Goal: Use online tool/utility: Utilize a website feature to perform a specific function

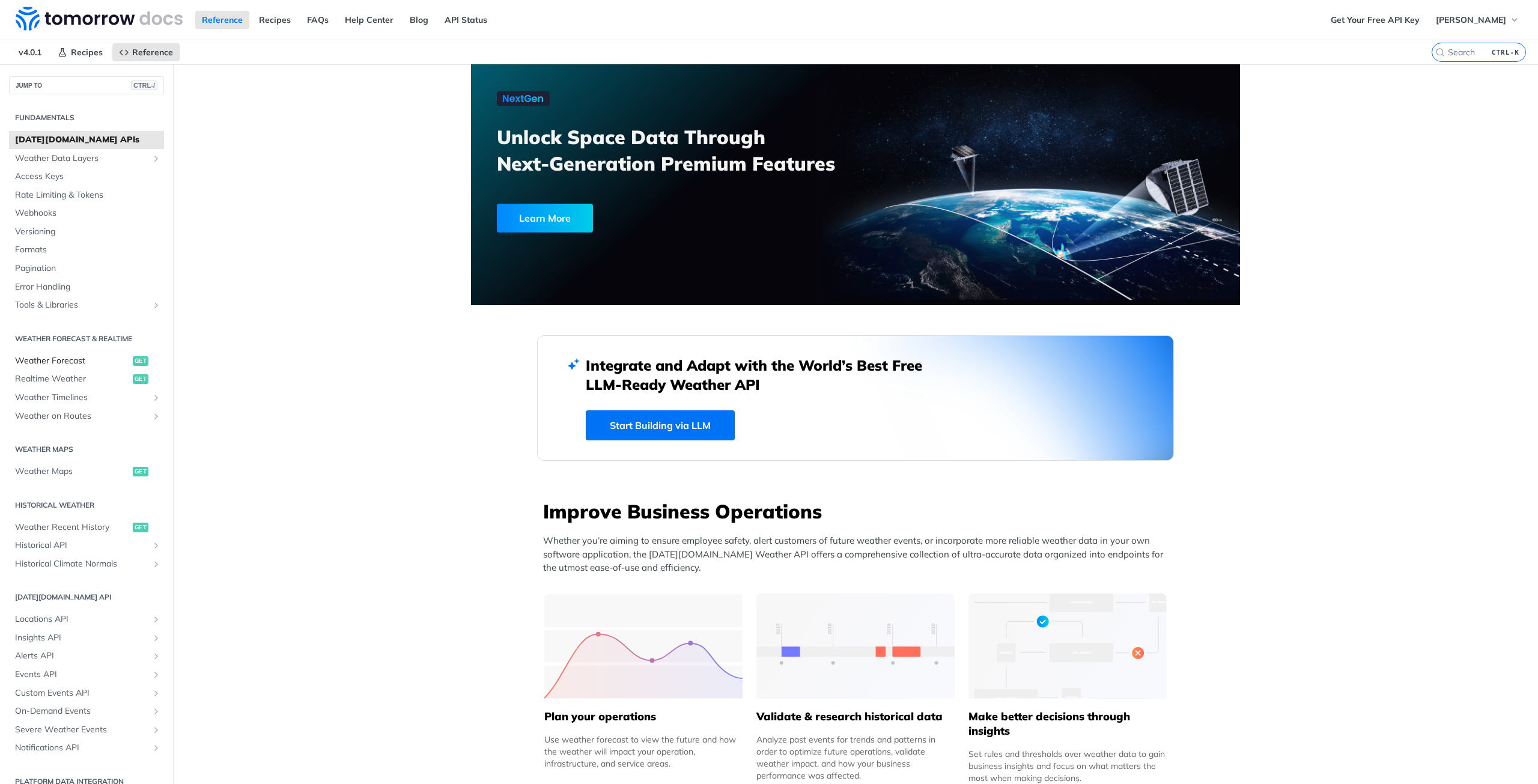
click at [77, 361] on span "Weather Forecast" at bounding box center [72, 361] width 115 height 12
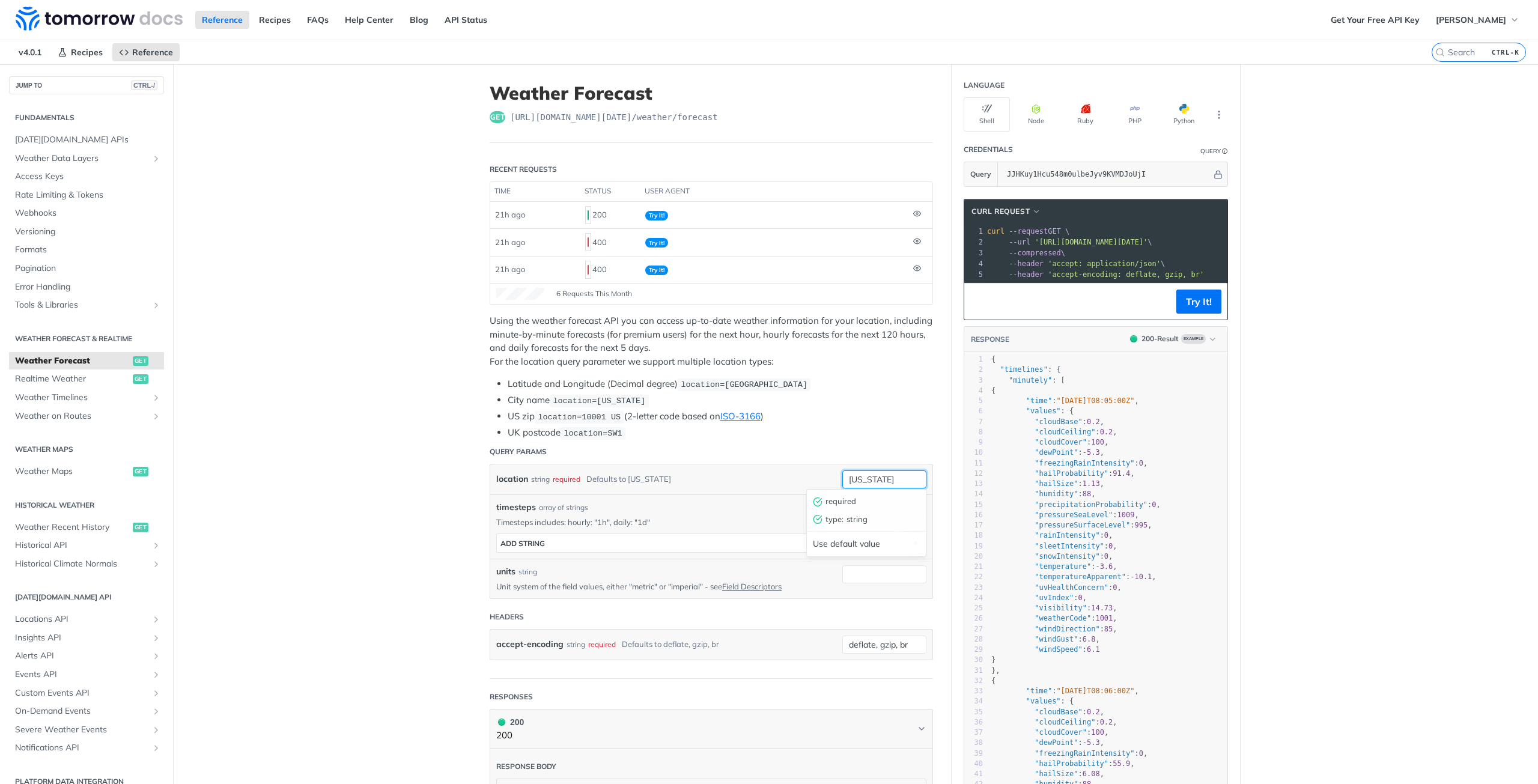
drag, startPoint x: 888, startPoint y: 475, endPoint x: 788, endPoint y: 474, distance: 100.0
click at [788, 475] on div "location string required Defaults to [US_STATE] [US_STATE] required type : stri…" at bounding box center [711, 479] width 430 height 18
paste input "21.285741, 48.942724"
drag, startPoint x: 874, startPoint y: 477, endPoint x: 864, endPoint y: 477, distance: 10.0
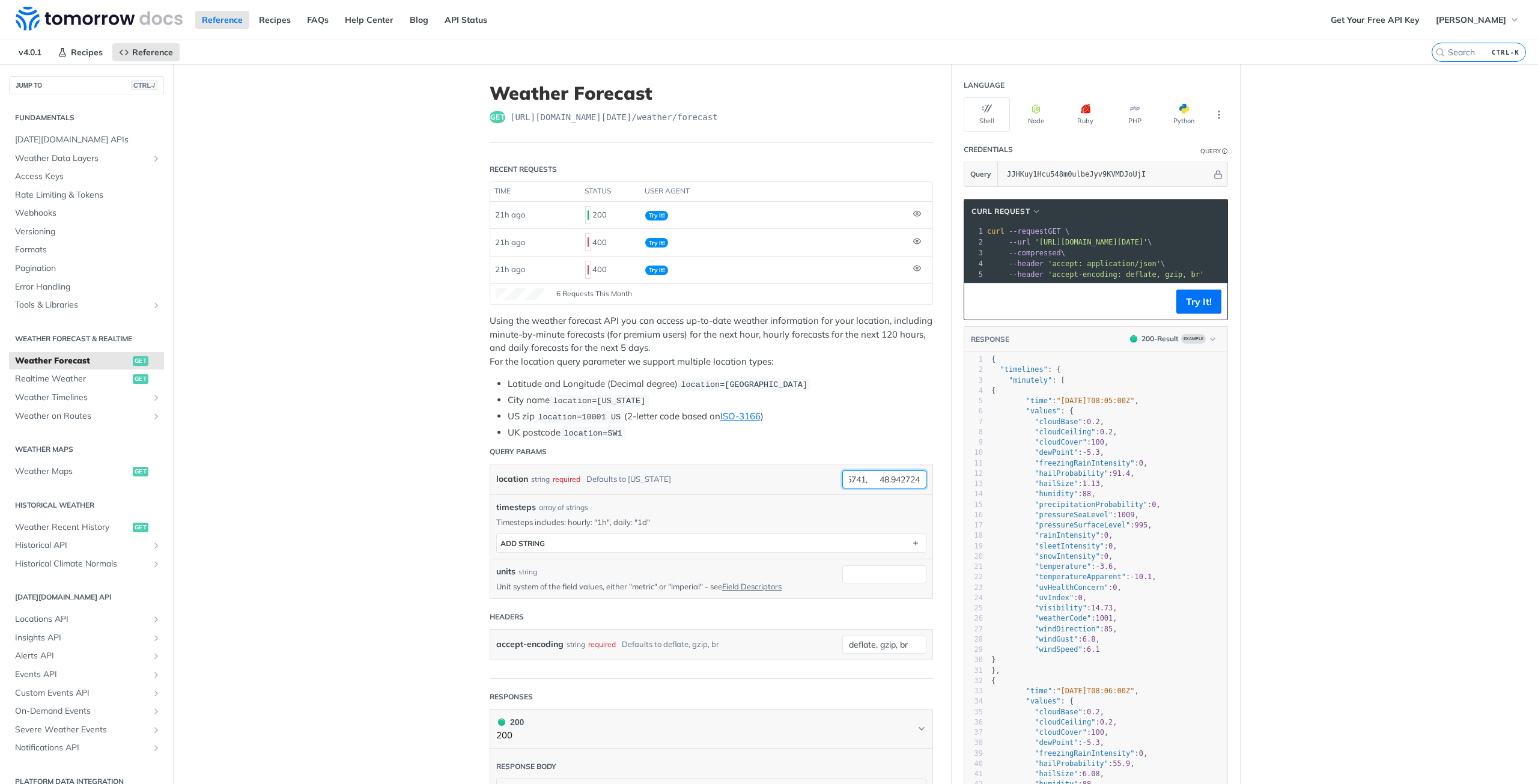
click at [864, 477] on input "21.285741, 48.942724" at bounding box center [884, 479] width 84 height 18
type input "21.285741,48.942724"
click at [1201, 305] on button "Try It!" at bounding box center [1198, 301] width 45 height 24
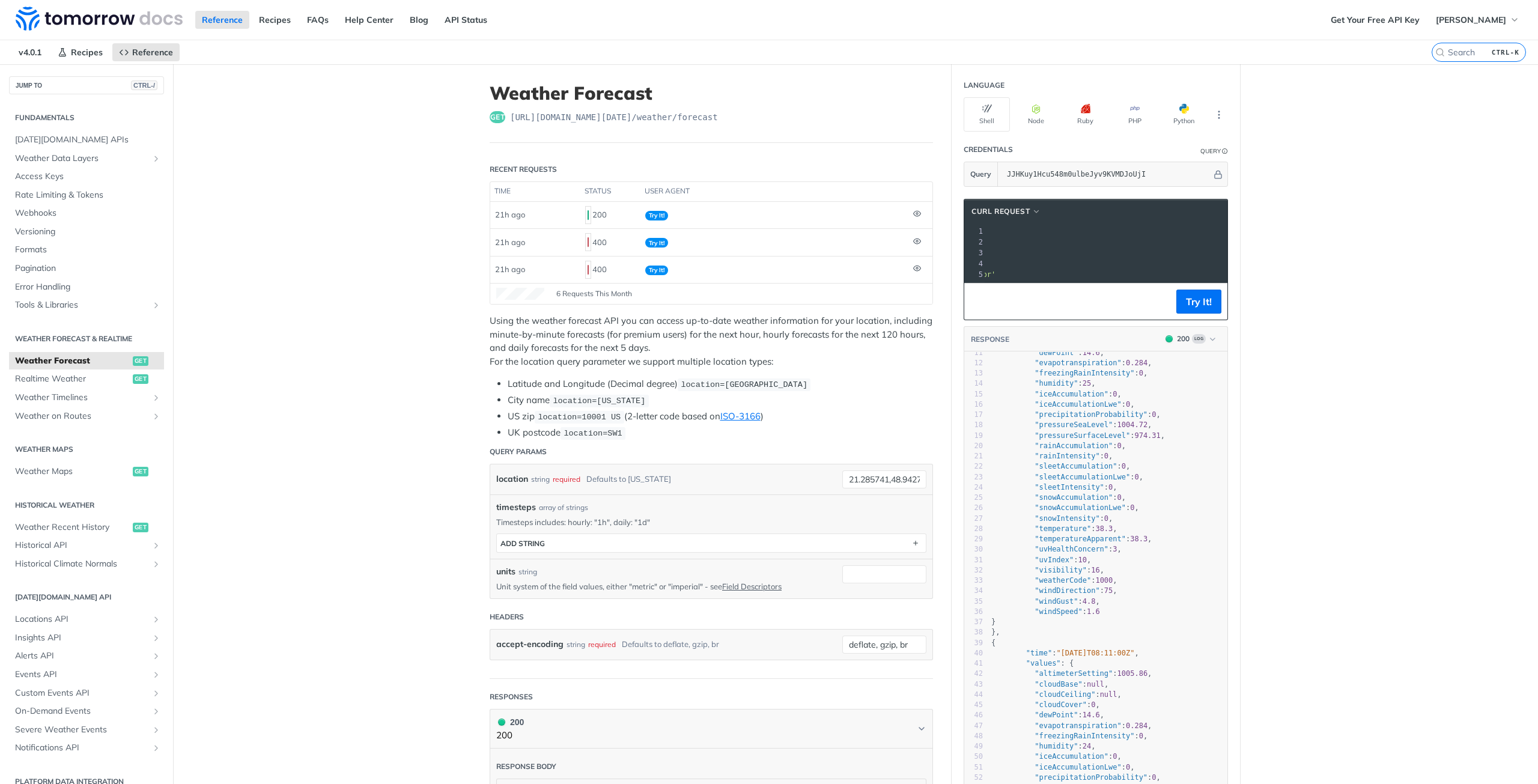
scroll to position [0, 0]
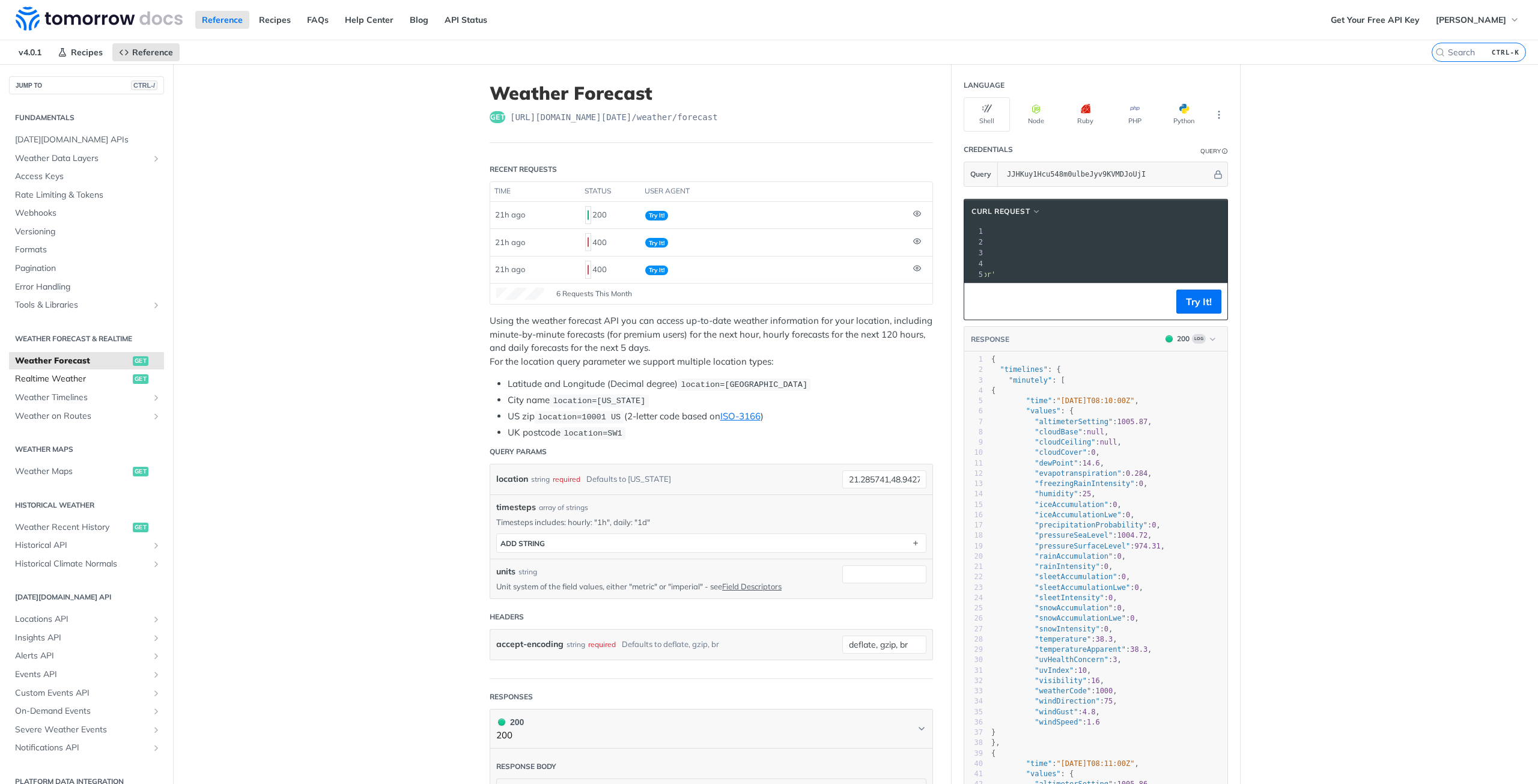
click at [74, 380] on span "Realtime Weather" at bounding box center [72, 379] width 115 height 12
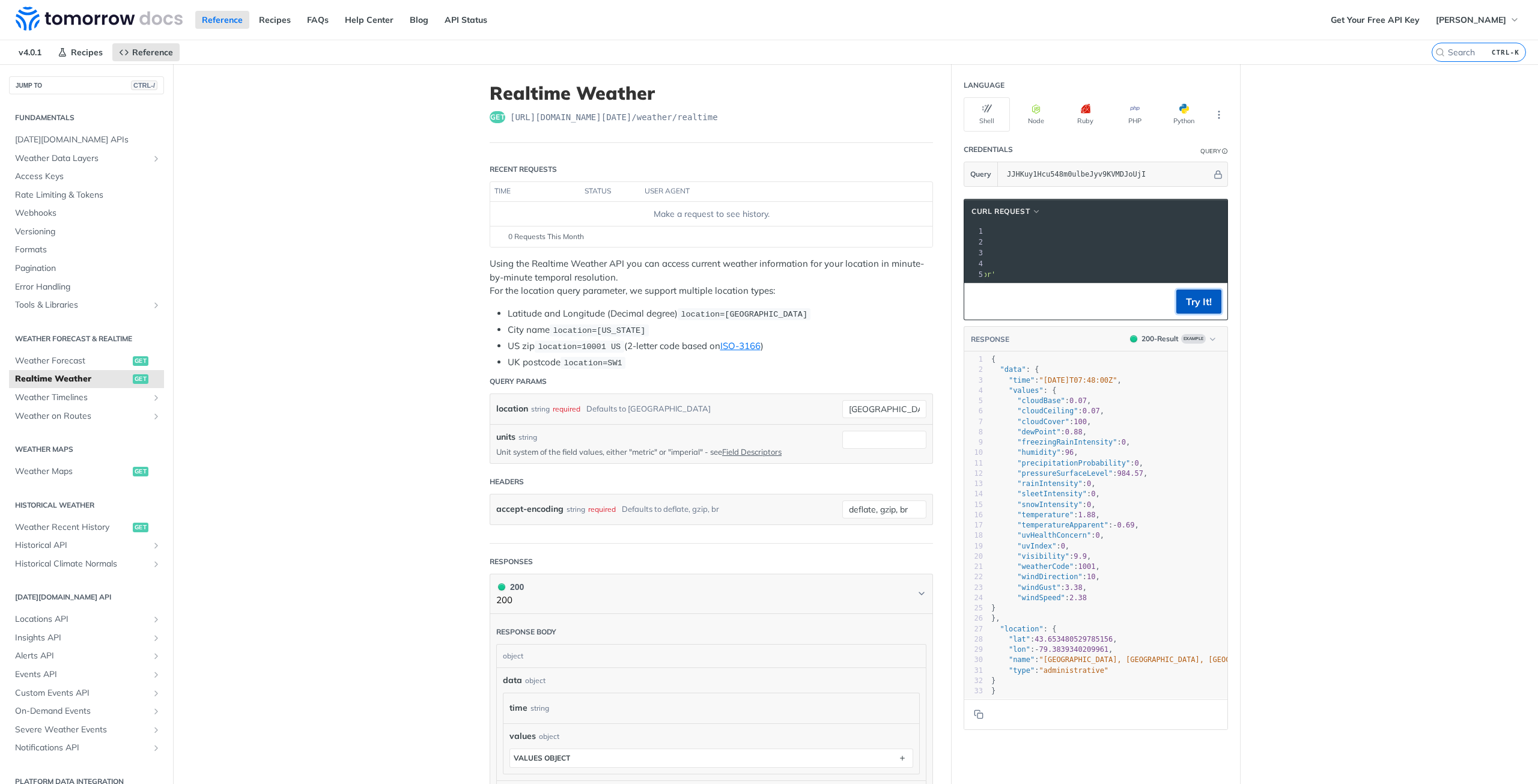
click at [1196, 311] on button "Try It!" at bounding box center [1198, 301] width 45 height 24
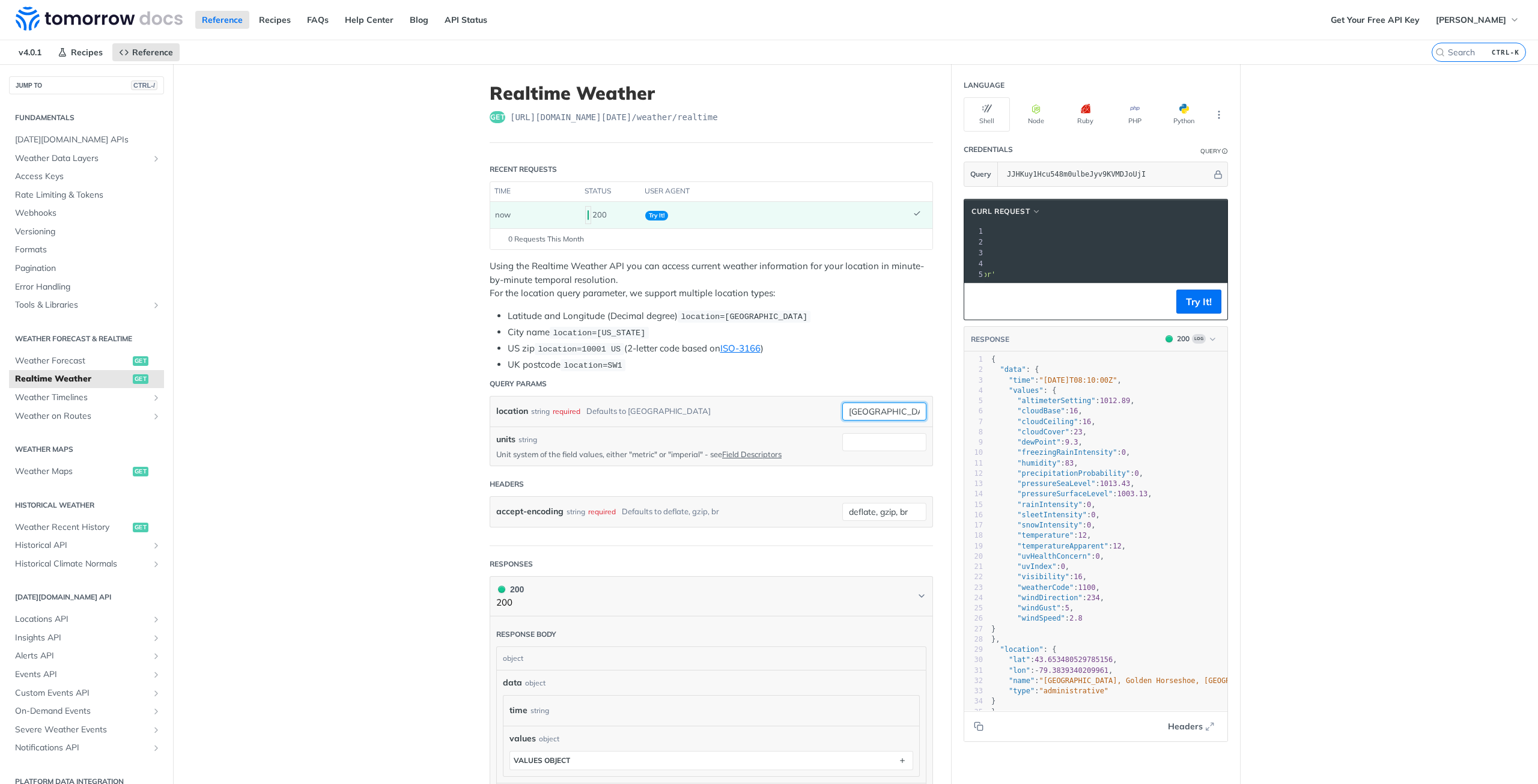
drag, startPoint x: 884, startPoint y: 407, endPoint x: 761, endPoint y: 408, distance: 123.0
click at [761, 408] on div "location string required Defaults to [GEOGRAPHIC_DATA]" at bounding box center [711, 412] width 430 height 18
paste input "21.285741, 48.942724"
drag, startPoint x: 872, startPoint y: 408, endPoint x: 862, endPoint y: 407, distance: 10.0
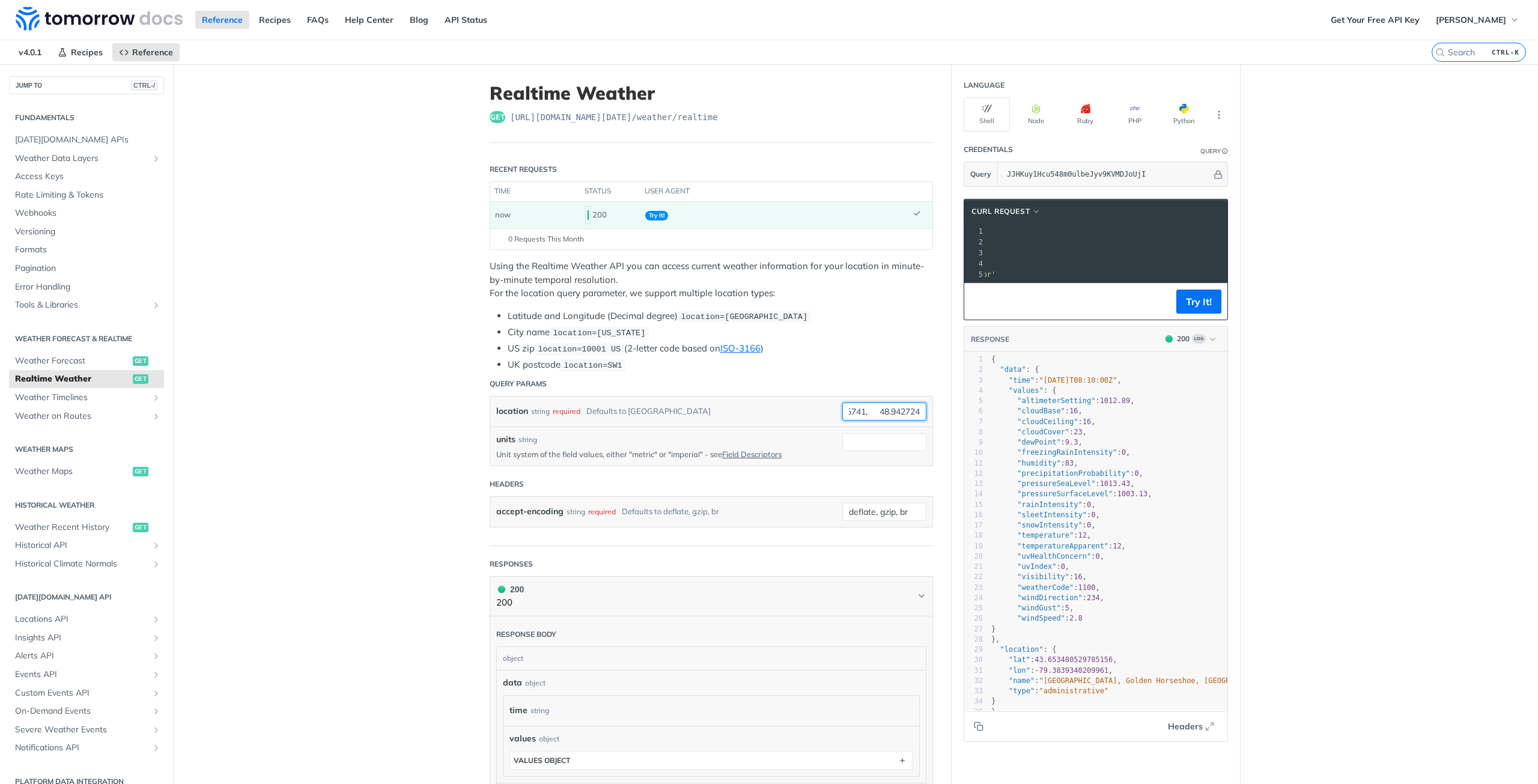
click at [862, 407] on input "21.285741, 48.942724" at bounding box center [884, 412] width 84 height 18
type input "21.285741,48.942724"
click at [1207, 304] on button "Try It!" at bounding box center [1198, 301] width 45 height 24
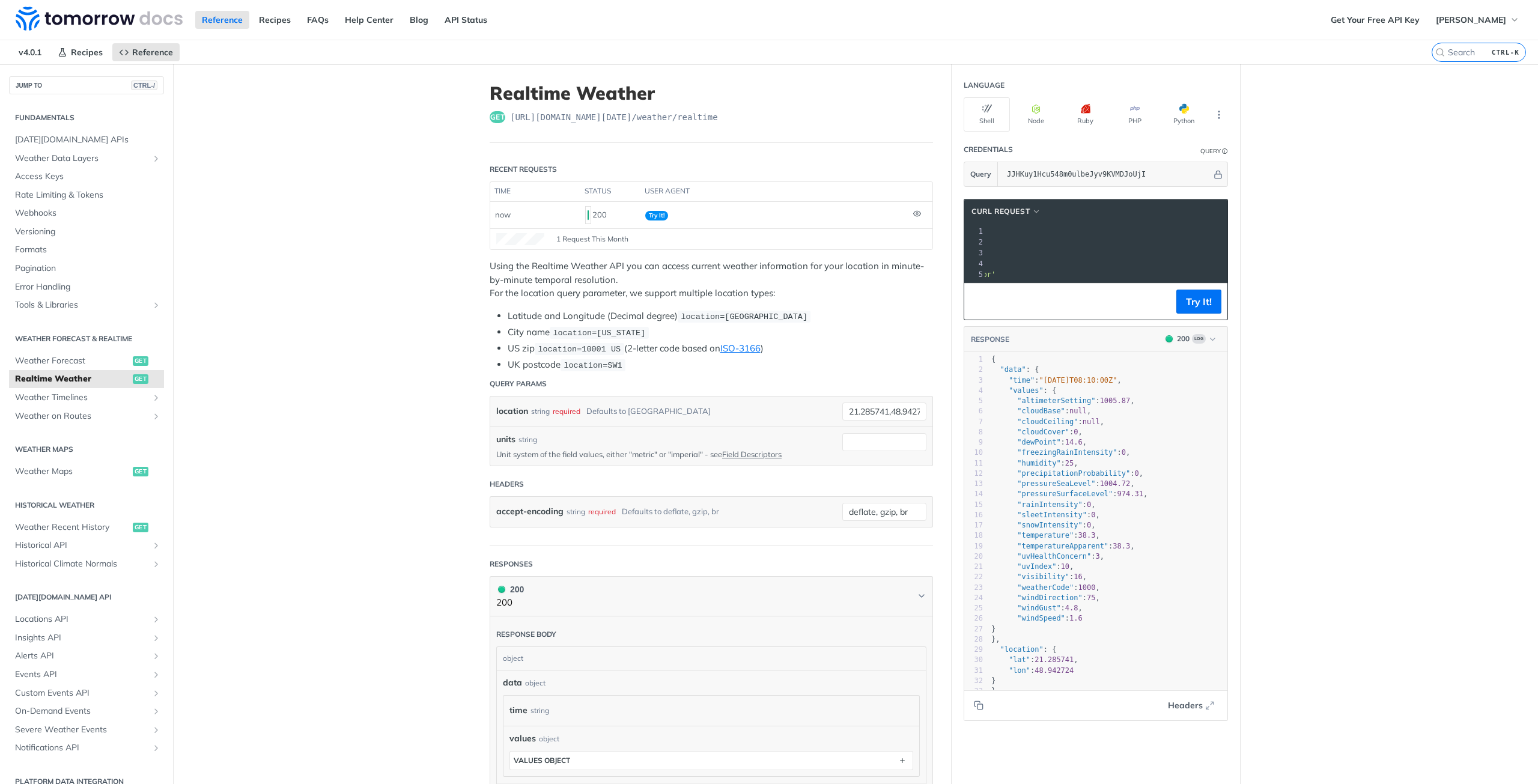
click at [1050, 510] on pre ""rainIntensity" : 0 ," at bounding box center [1112, 505] width 247 height 10
type textarea "rainIntensity"
click at [1050, 510] on pre ""rainIntensity" : 0 ," at bounding box center [1112, 505] width 247 height 10
click at [1046, 415] on span ""cloudBase"" at bounding box center [1040, 411] width 48 height 8
type textarea "cloudBase"
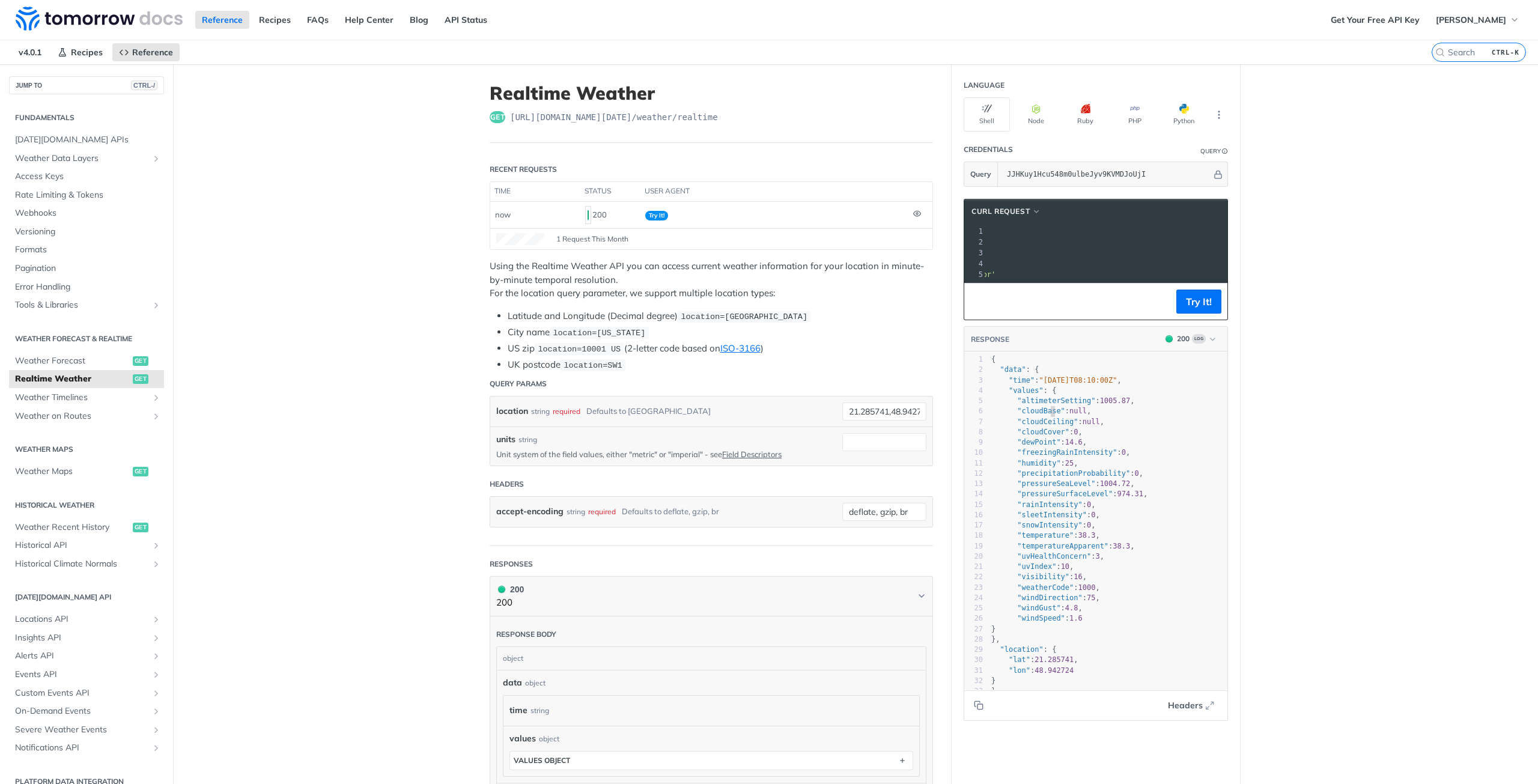
click at [1046, 415] on span ""cloudBase"" at bounding box center [1040, 411] width 48 height 8
click at [1044, 405] on span ""altimeterSetting"" at bounding box center [1056, 400] width 78 height 8
type textarea "altimeterSetting"
click at [1044, 405] on span ""altimeterSetting"" at bounding box center [1056, 400] width 78 height 8
click at [64, 355] on span "Weather Forecast" at bounding box center [72, 361] width 115 height 12
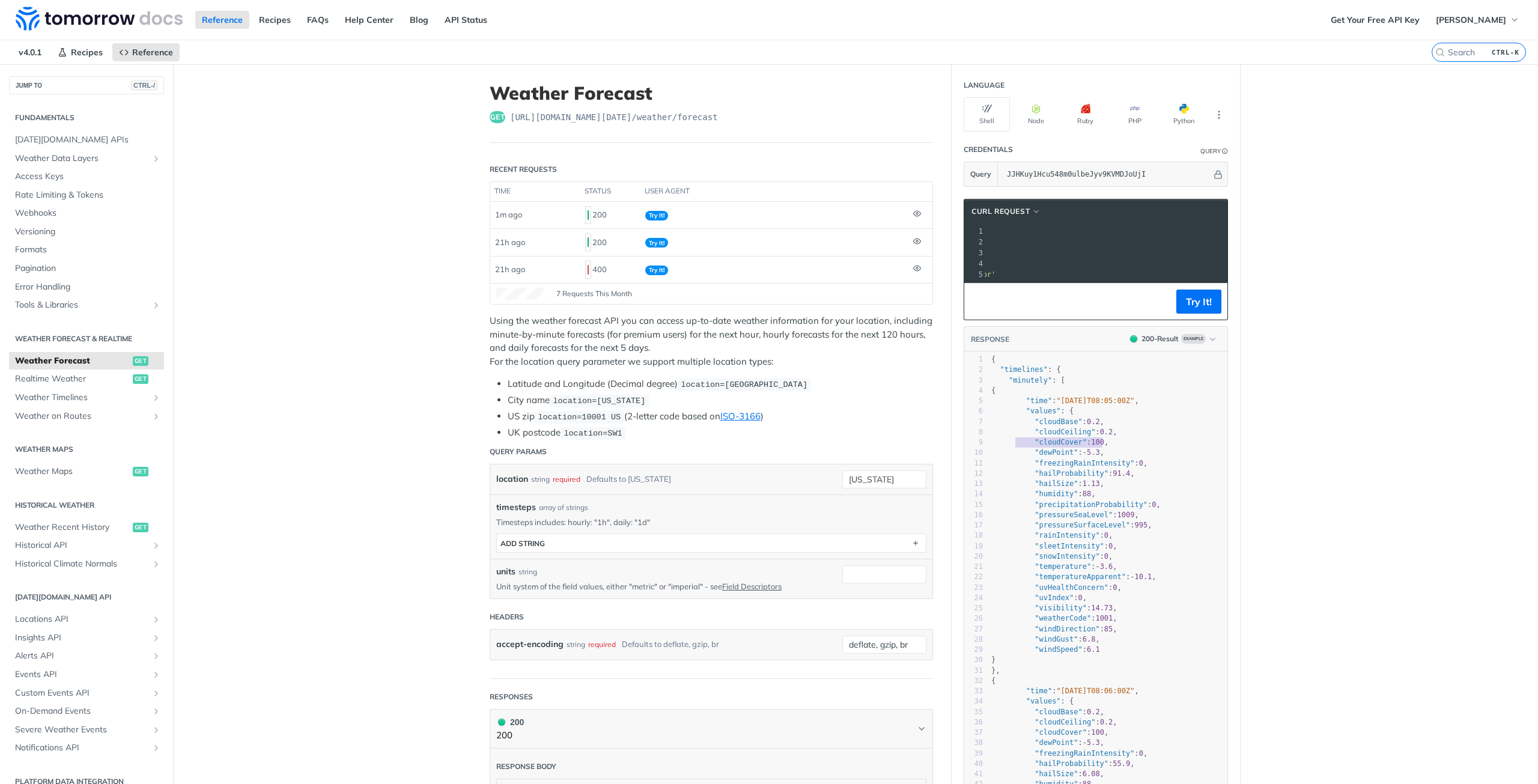
type textarea ""cloudCover": 100,"
drag, startPoint x: 1100, startPoint y: 453, endPoint x: 1007, endPoint y: 455, distance: 93.0
click at [1007, 447] on pre ""cloudCover" : 100 ," at bounding box center [1108, 443] width 239 height 10
drag, startPoint x: 25, startPoint y: 377, endPoint x: 282, endPoint y: 371, distance: 257.1
click at [25, 377] on span "Realtime Weather" at bounding box center [72, 379] width 115 height 12
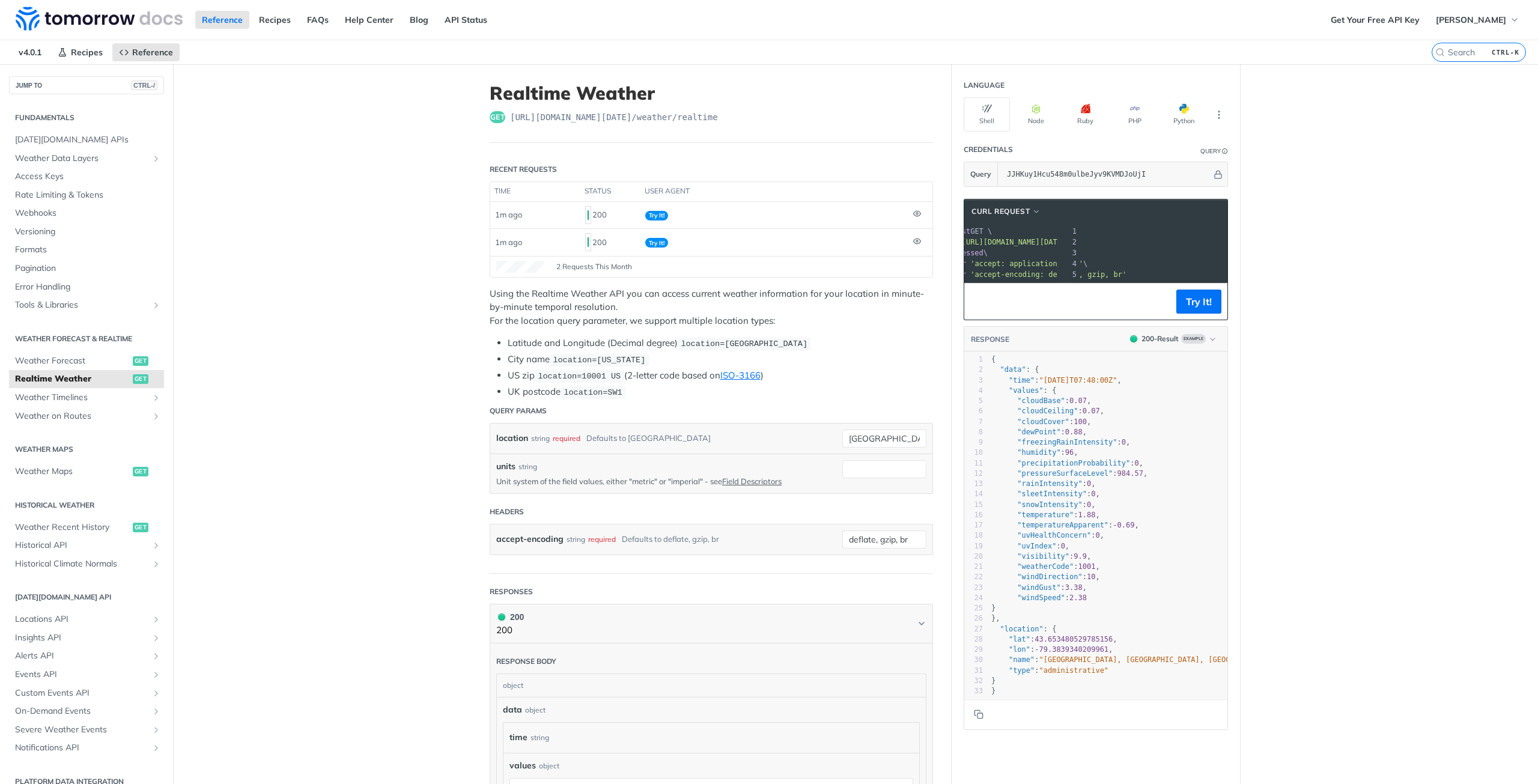
scroll to position [0, 173]
drag, startPoint x: 879, startPoint y: 433, endPoint x: 814, endPoint y: 436, distance: 65.1
click at [814, 436] on div "location string required Defaults to [GEOGRAPHIC_DATA] [GEOGRAPHIC_DATA] requir…" at bounding box center [711, 439] width 430 height 18
paste input "21.285741, 48.942724"
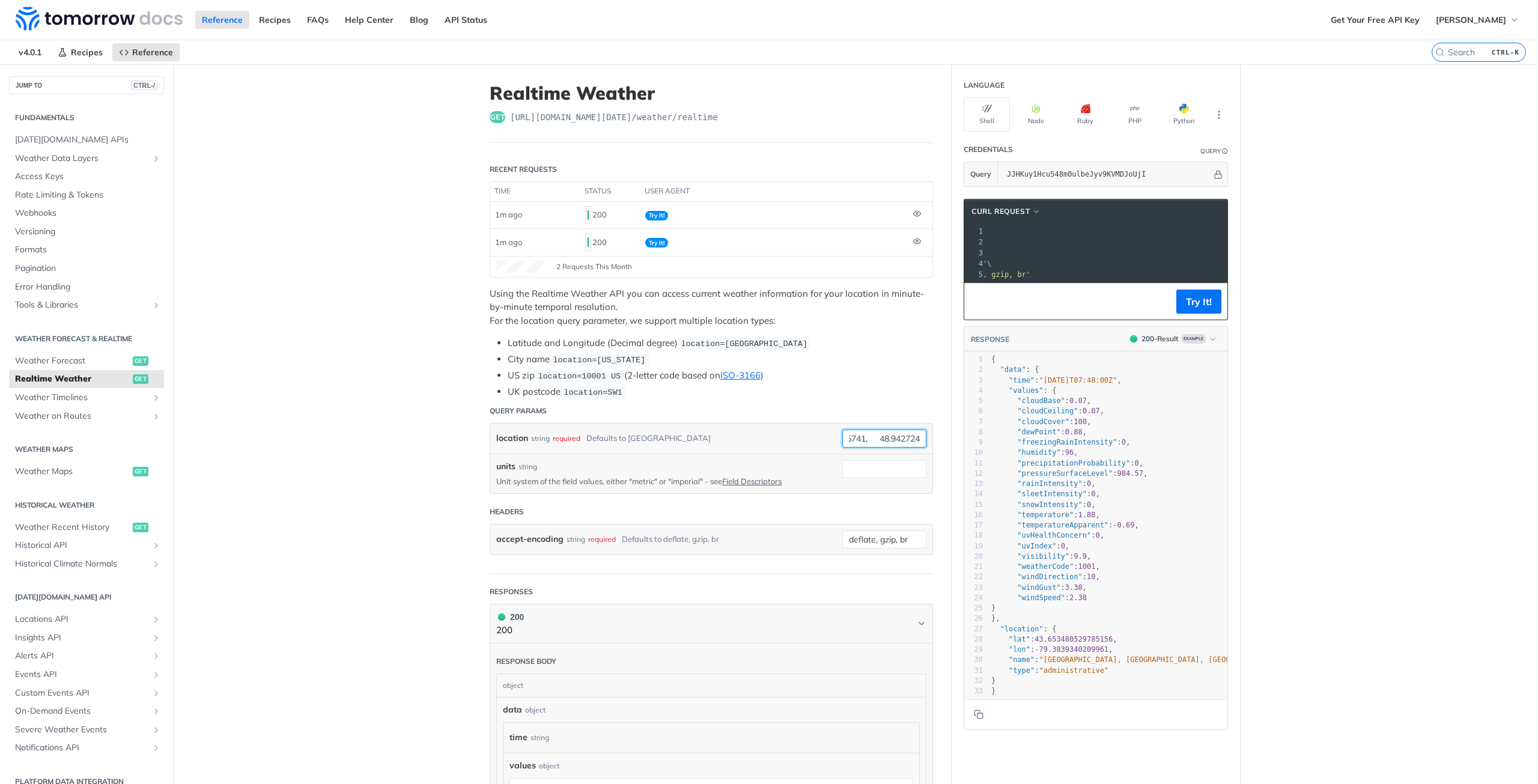
drag, startPoint x: 862, startPoint y: 438, endPoint x: 875, endPoint y: 437, distance: 13.0
click at [875, 437] on input "21.285741, 48.942724" at bounding box center [884, 439] width 84 height 18
type input "21.285741,48.942724"
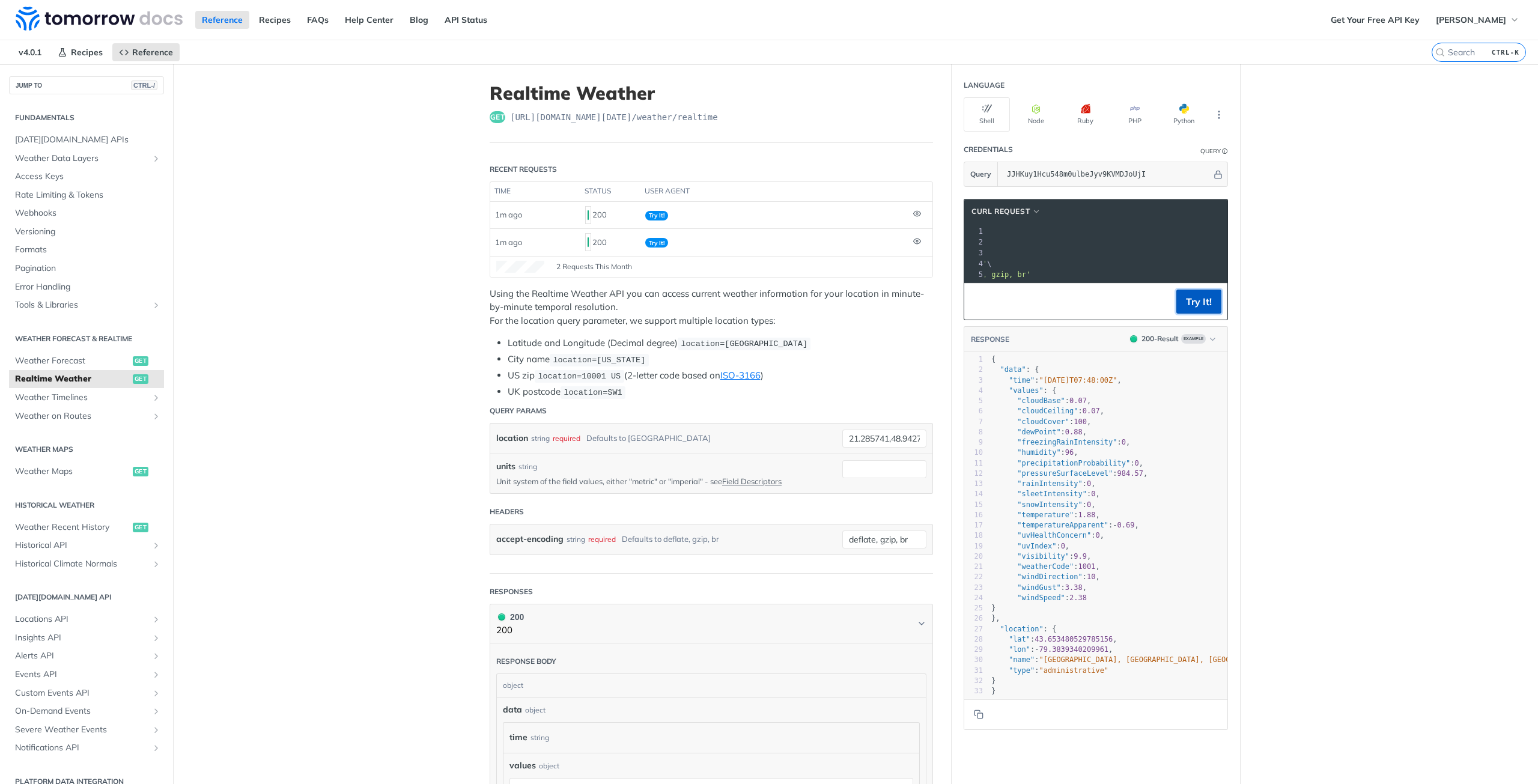
click at [1203, 311] on button "Try It!" at bounding box center [1198, 301] width 45 height 24
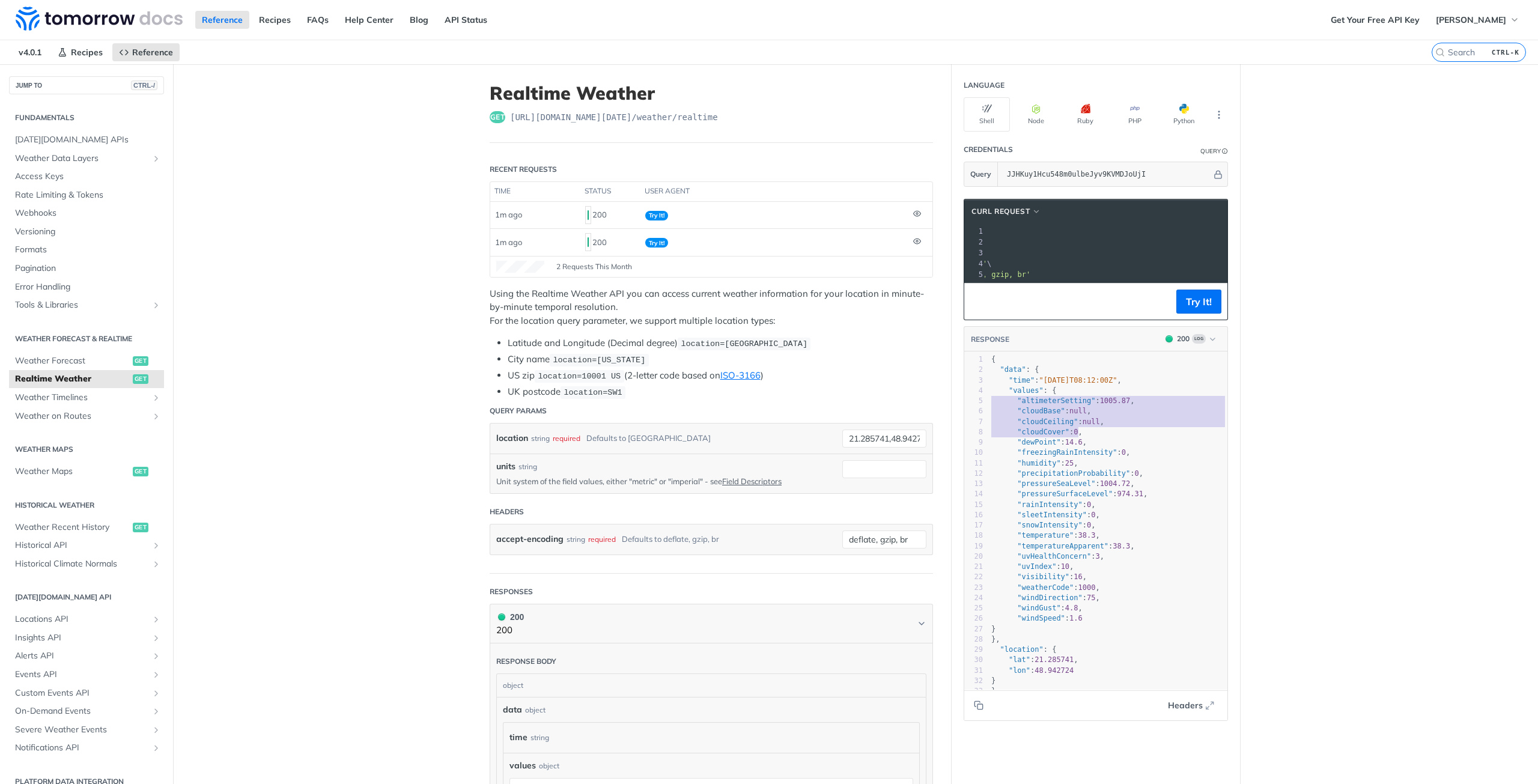
type textarea ""cloudBase": null, "cloudCeiling": null, "cloudCover": 0,"
drag, startPoint x: 1078, startPoint y: 442, endPoint x: 963, endPoint y: 421, distance: 116.9
click at [989, 421] on div "1 { 2 "data" : { 3 "time" : "[DATE]T08:12:00Z" , 4 "values" : { 5 "altimeterSet…" at bounding box center [1112, 525] width 247 height 342
click at [80, 477] on span "Weather Maps" at bounding box center [72, 472] width 115 height 12
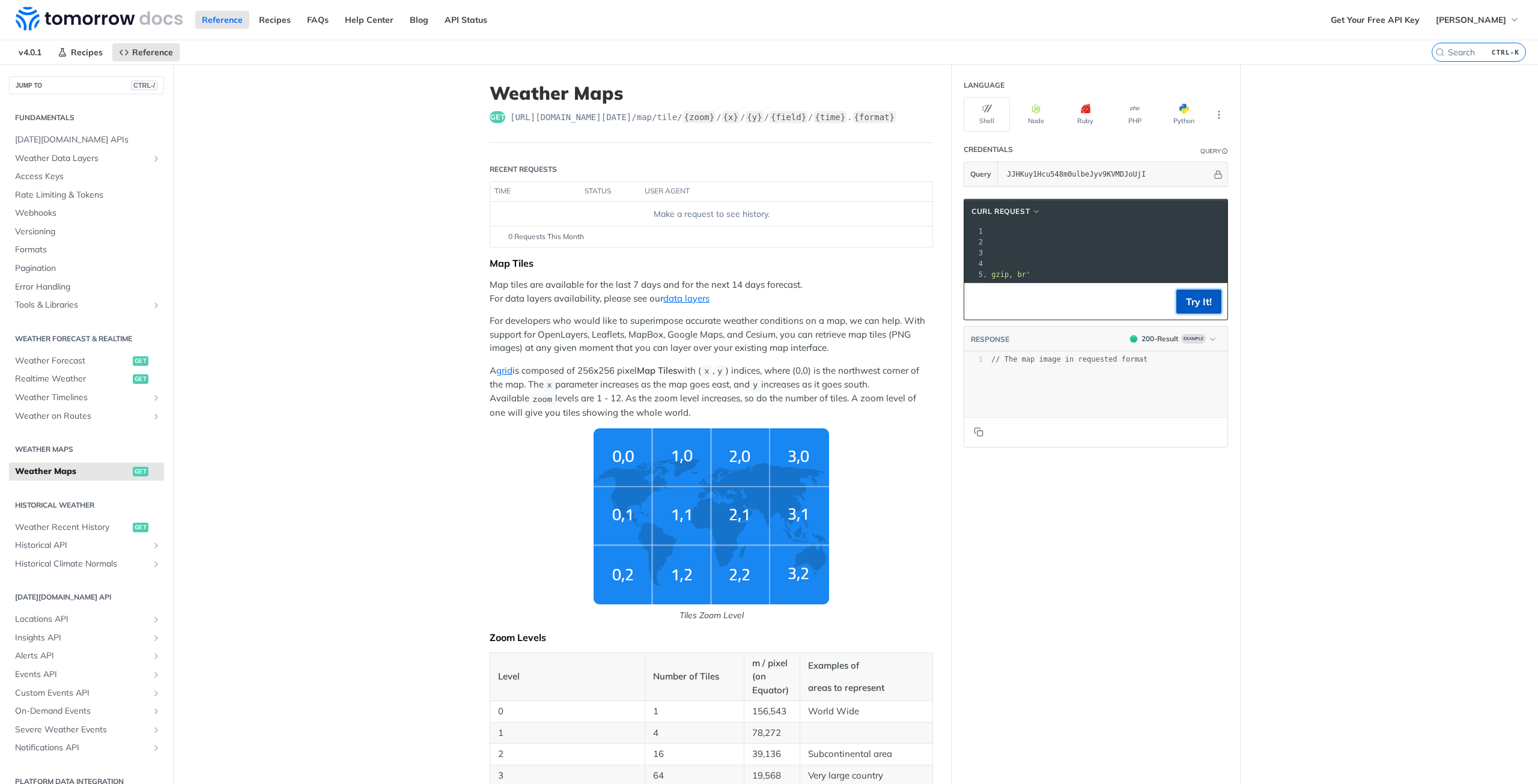
click at [1199, 314] on button "Try It!" at bounding box center [1198, 301] width 45 height 24
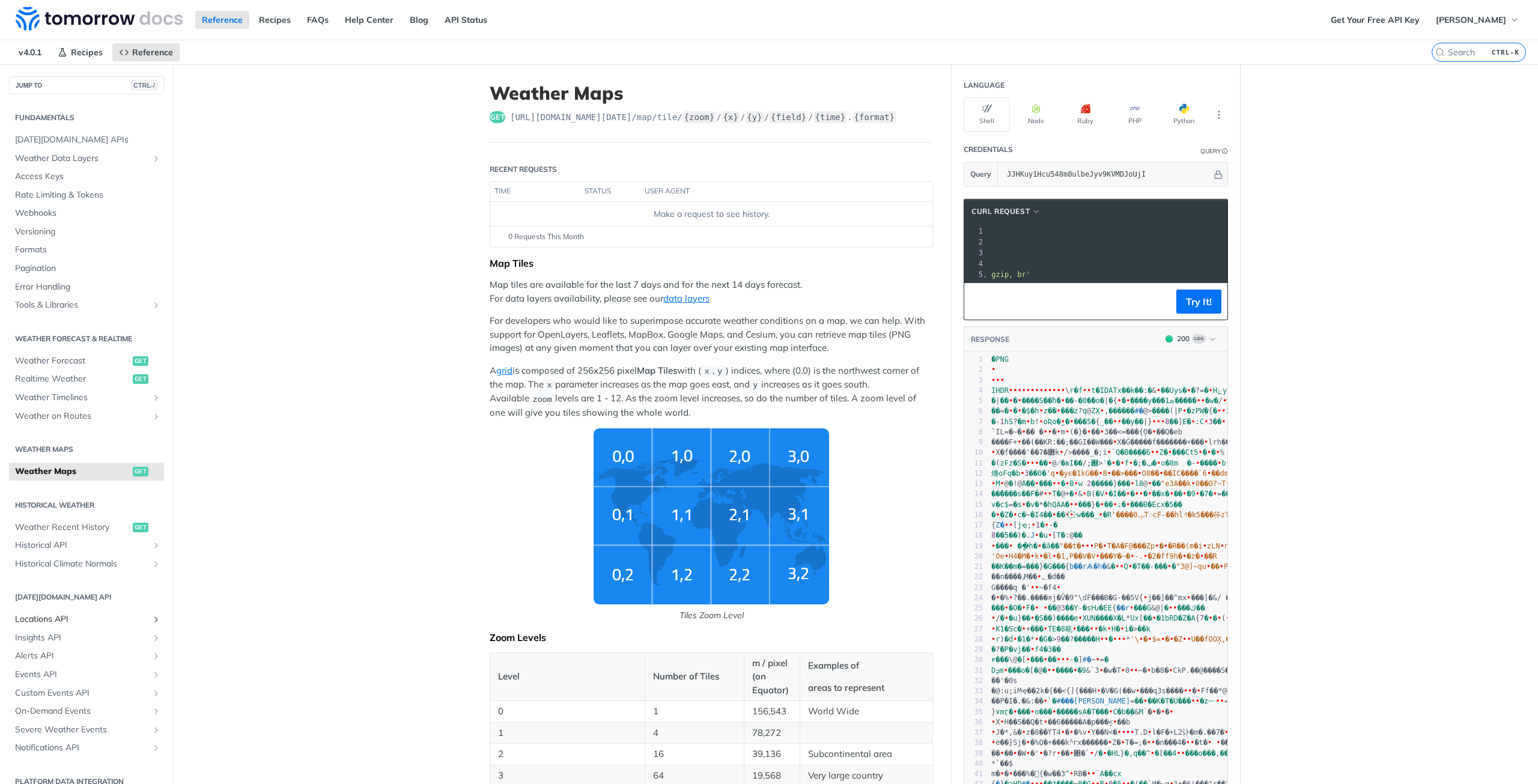
scroll to position [14, 0]
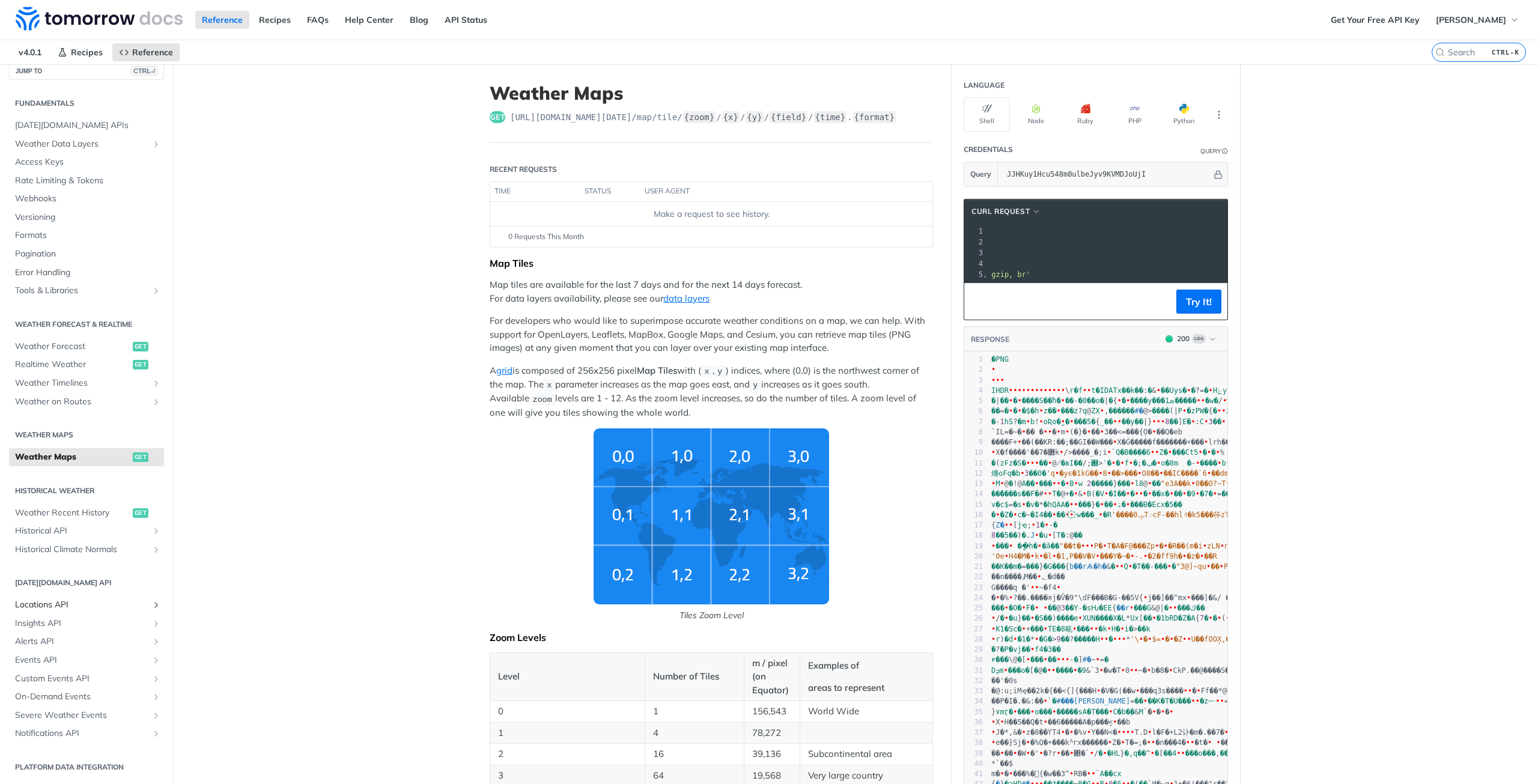
click at [139, 603] on span "Locations API" at bounding box center [82, 605] width 133 height 12
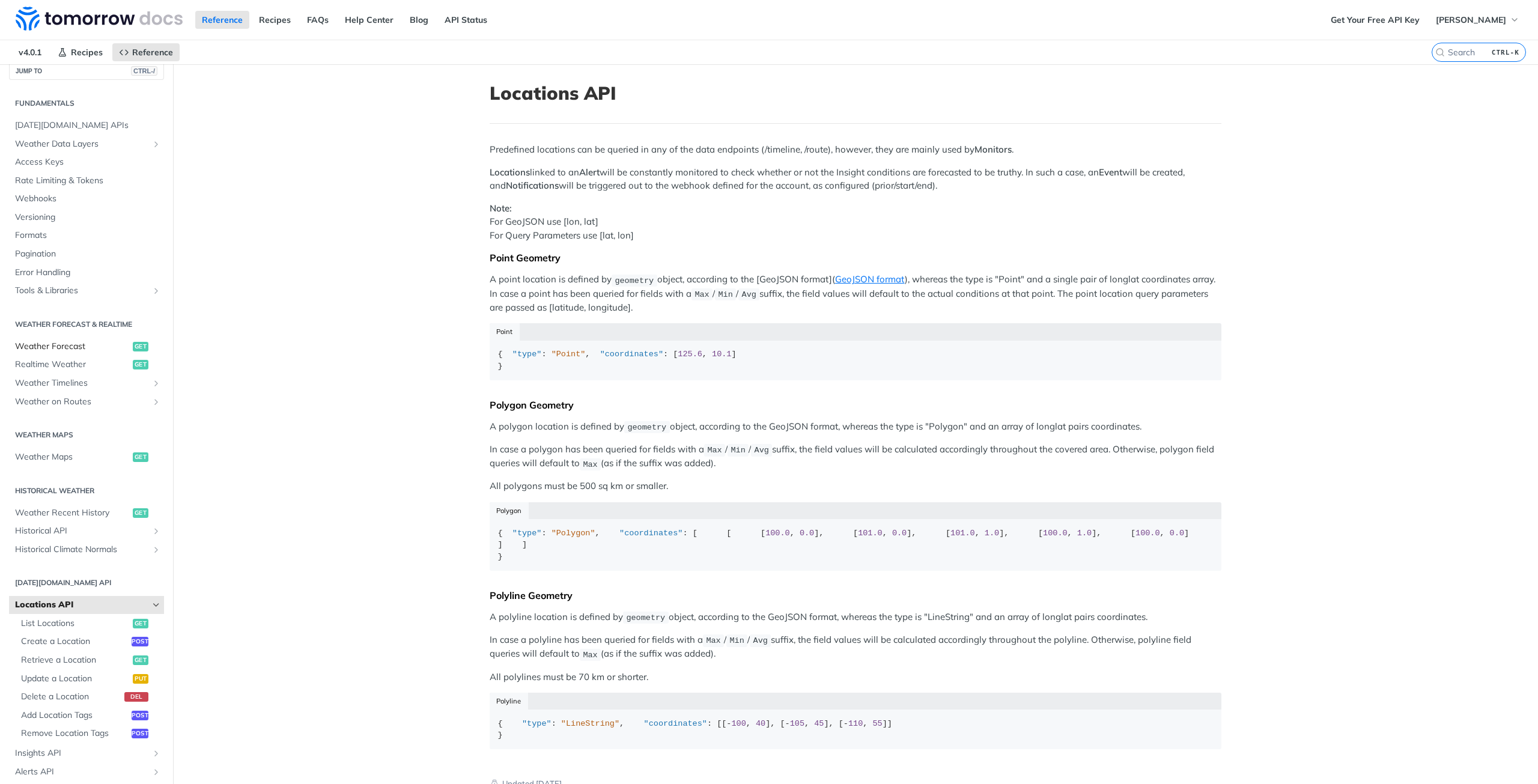
click at [43, 345] on span "Weather Forecast" at bounding box center [72, 346] width 115 height 12
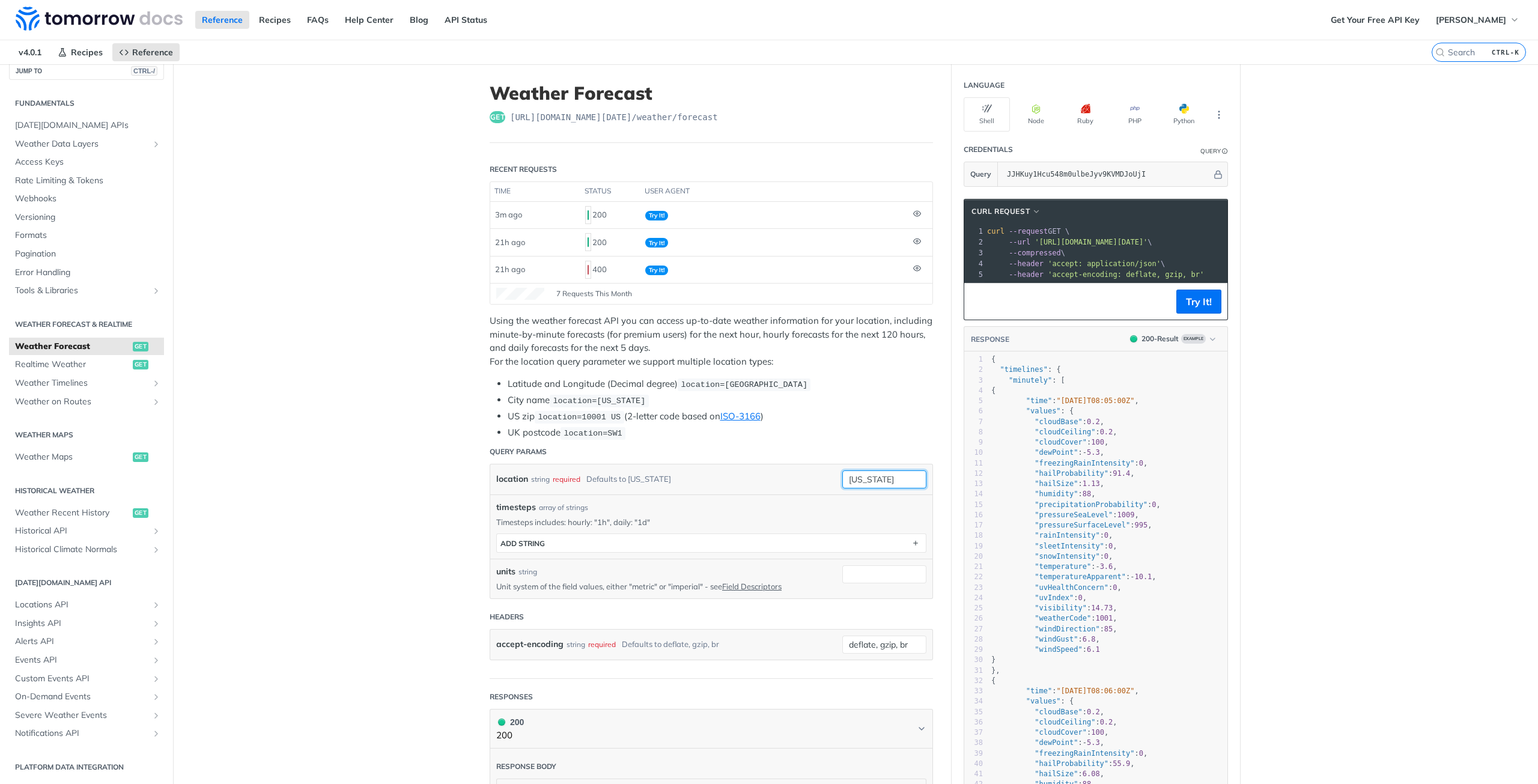
drag, startPoint x: 890, startPoint y: 479, endPoint x: 773, endPoint y: 477, distance: 117.0
click at [773, 477] on div "location string required Defaults to [US_STATE] [US_STATE] required type : stri…" at bounding box center [711, 479] width 430 height 18
paste input "21.285741, 48.942724"
drag, startPoint x: 864, startPoint y: 476, endPoint x: 875, endPoint y: 476, distance: 11.0
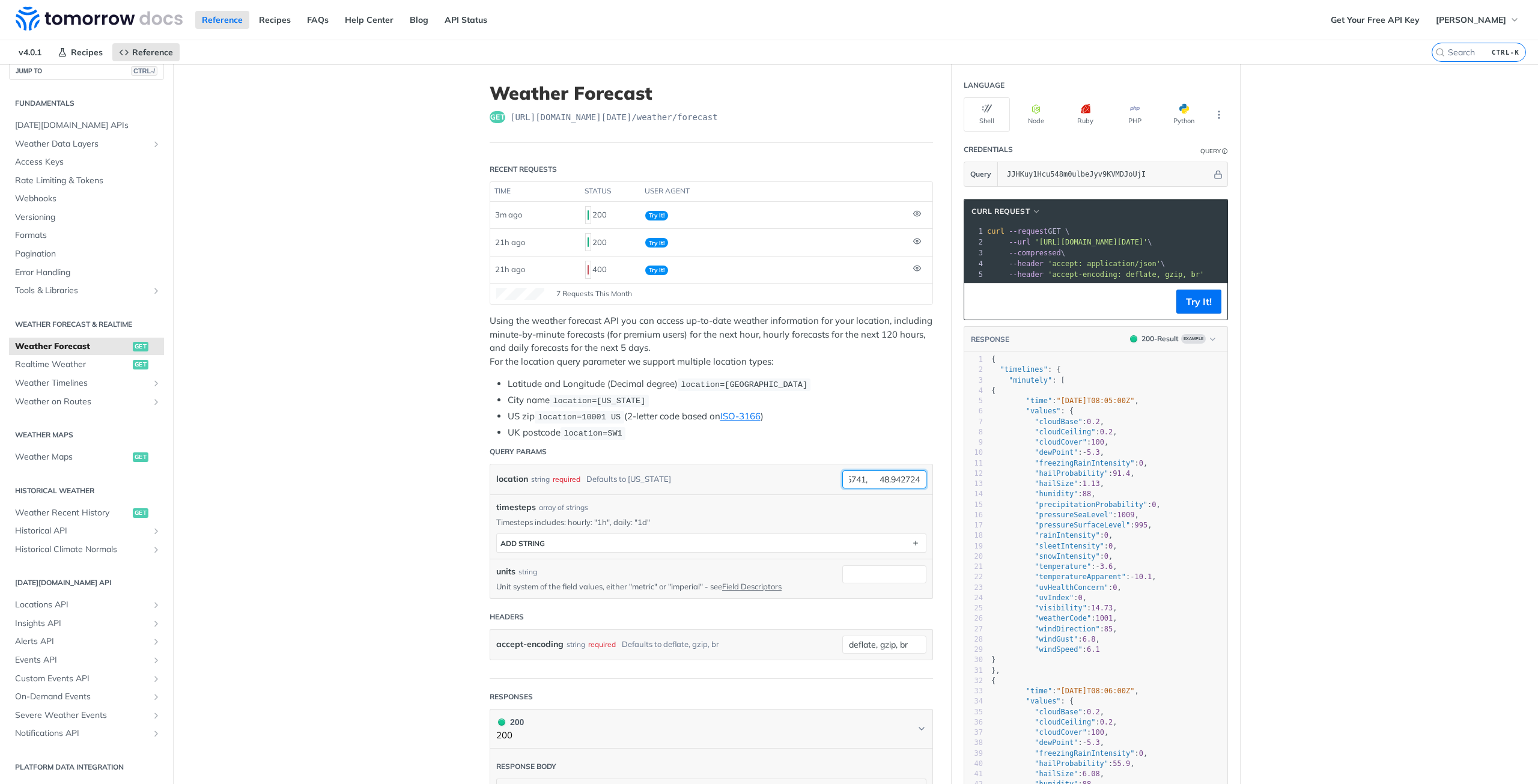
click at [875, 476] on input "21.285741, 48.942724" at bounding box center [884, 479] width 84 height 18
type input "21.285741, 48.942724"
click at [1196, 313] on button "Try It!" at bounding box center [1198, 301] width 45 height 24
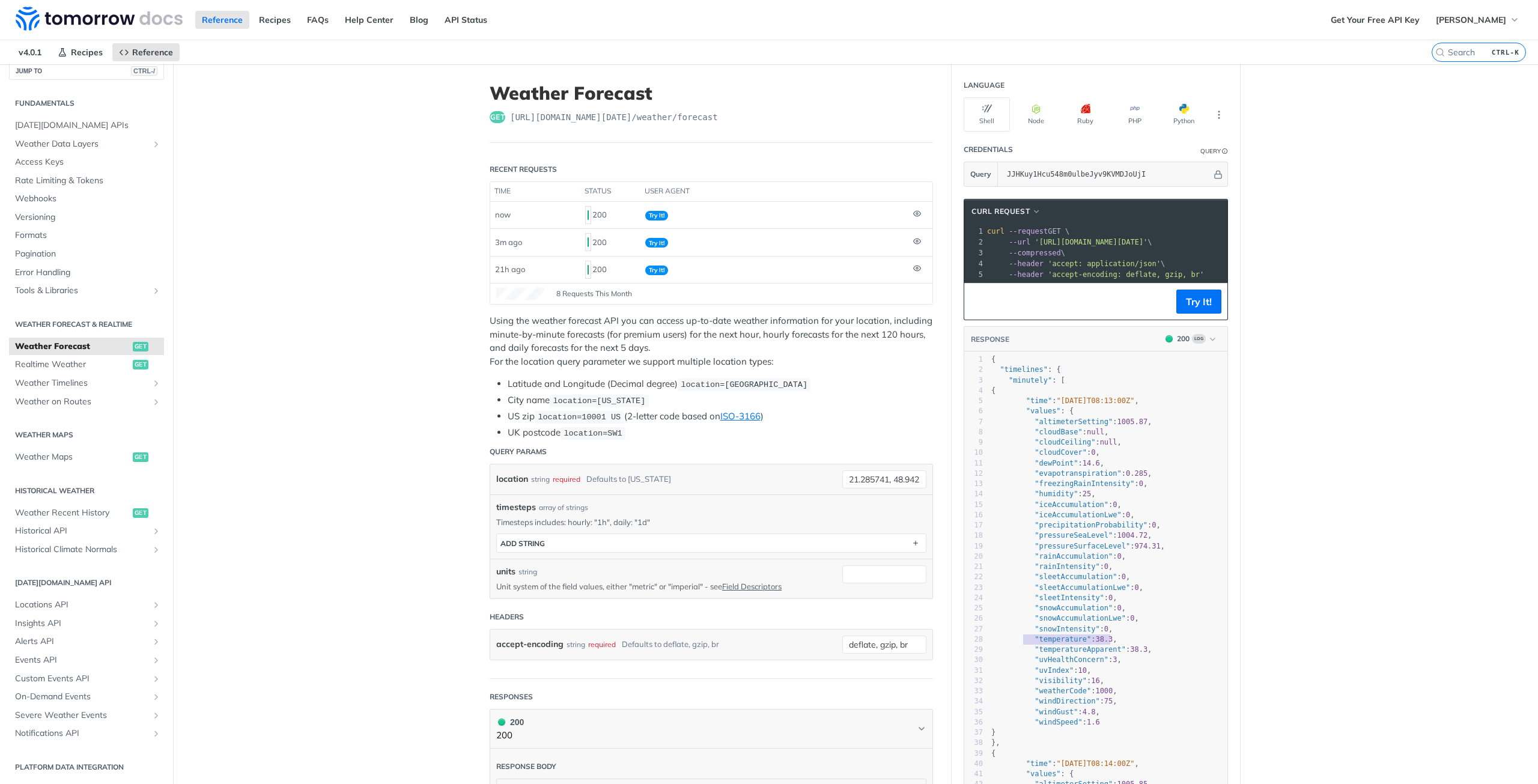
type textarea ""temperature": 38.3,"
drag, startPoint x: 1108, startPoint y: 648, endPoint x: 1027, endPoint y: 647, distance: 81.0
click at [1027, 644] on pre ""temperature" : 38.3 ," at bounding box center [1108, 640] width 239 height 10
click at [846, 475] on input "21.285741, 48.942724" at bounding box center [884, 479] width 84 height 18
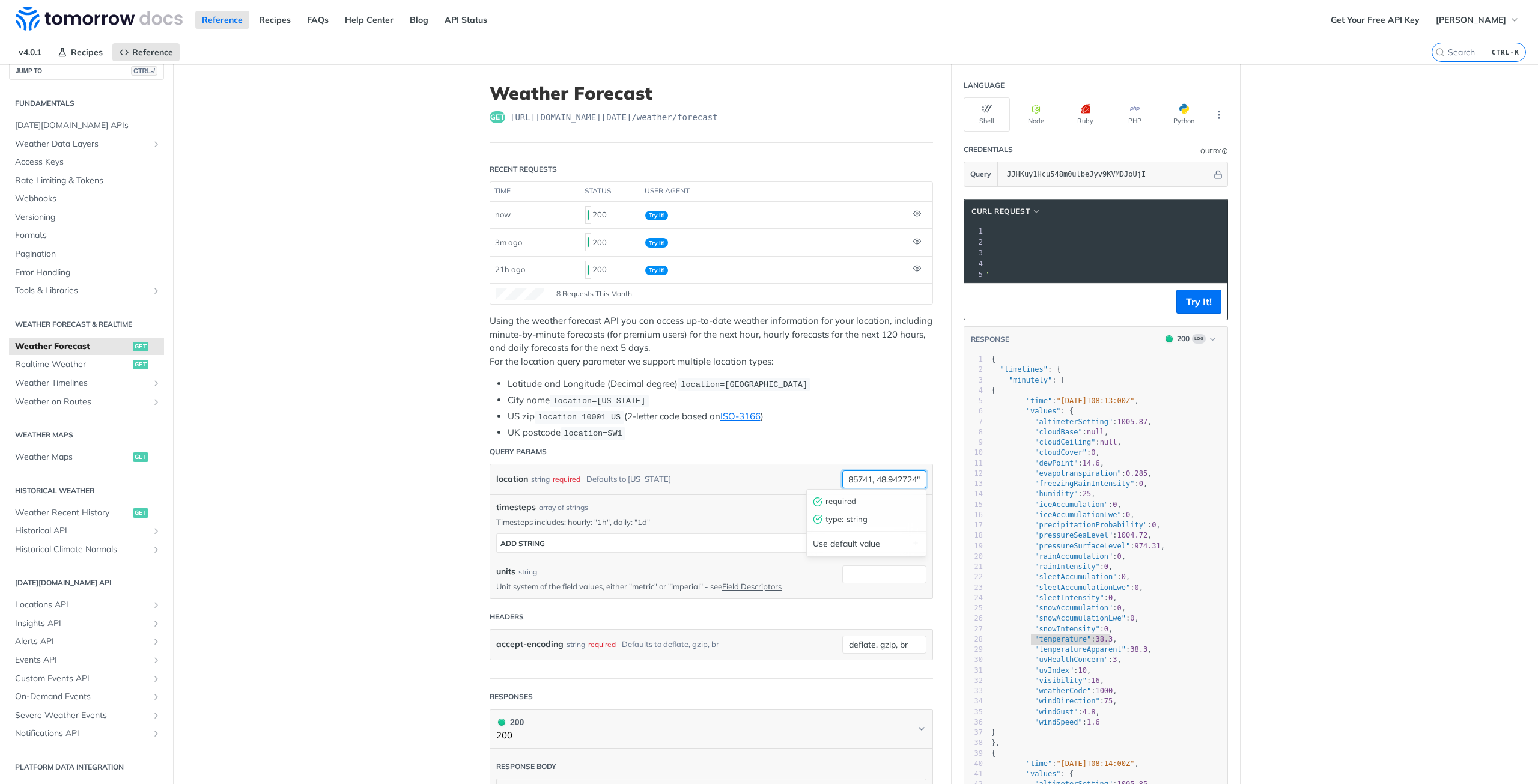
scroll to position [0, 25]
click at [1192, 314] on button "Try It!" at bounding box center [1198, 301] width 45 height 24
drag, startPoint x: 719, startPoint y: 384, endPoint x: 798, endPoint y: 384, distance: 79.0
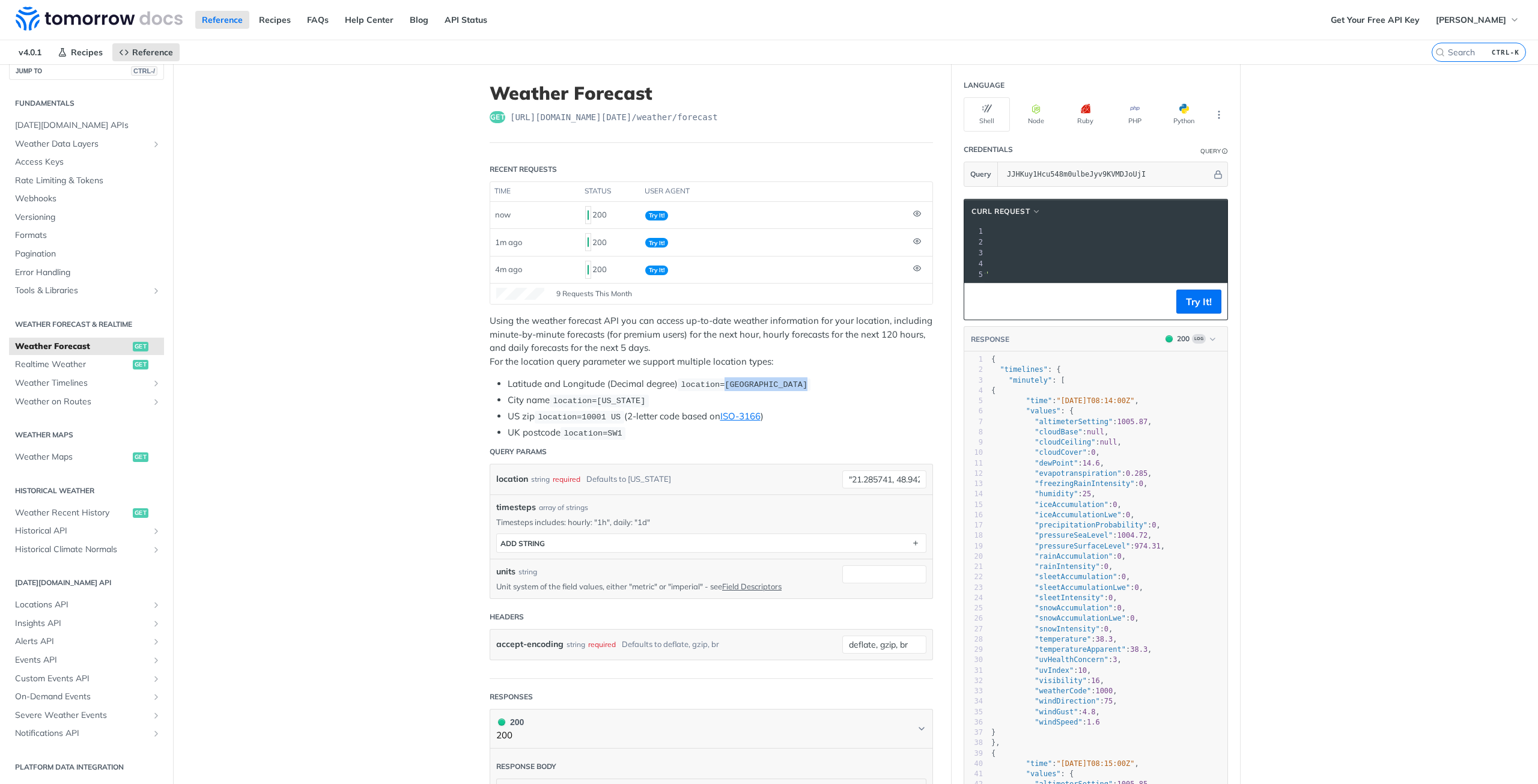
click at [798, 384] on li "Latitude and Longitude (Decimal degree) location=[GEOGRAPHIC_DATA]" at bounding box center [720, 384] width 425 height 14
copy span "42.3478, -71.0466"
drag, startPoint x: 849, startPoint y: 477, endPoint x: 890, endPoint y: 475, distance: 41.0
click at [890, 475] on input ""21.285741, 48.942724"" at bounding box center [884, 479] width 84 height 18
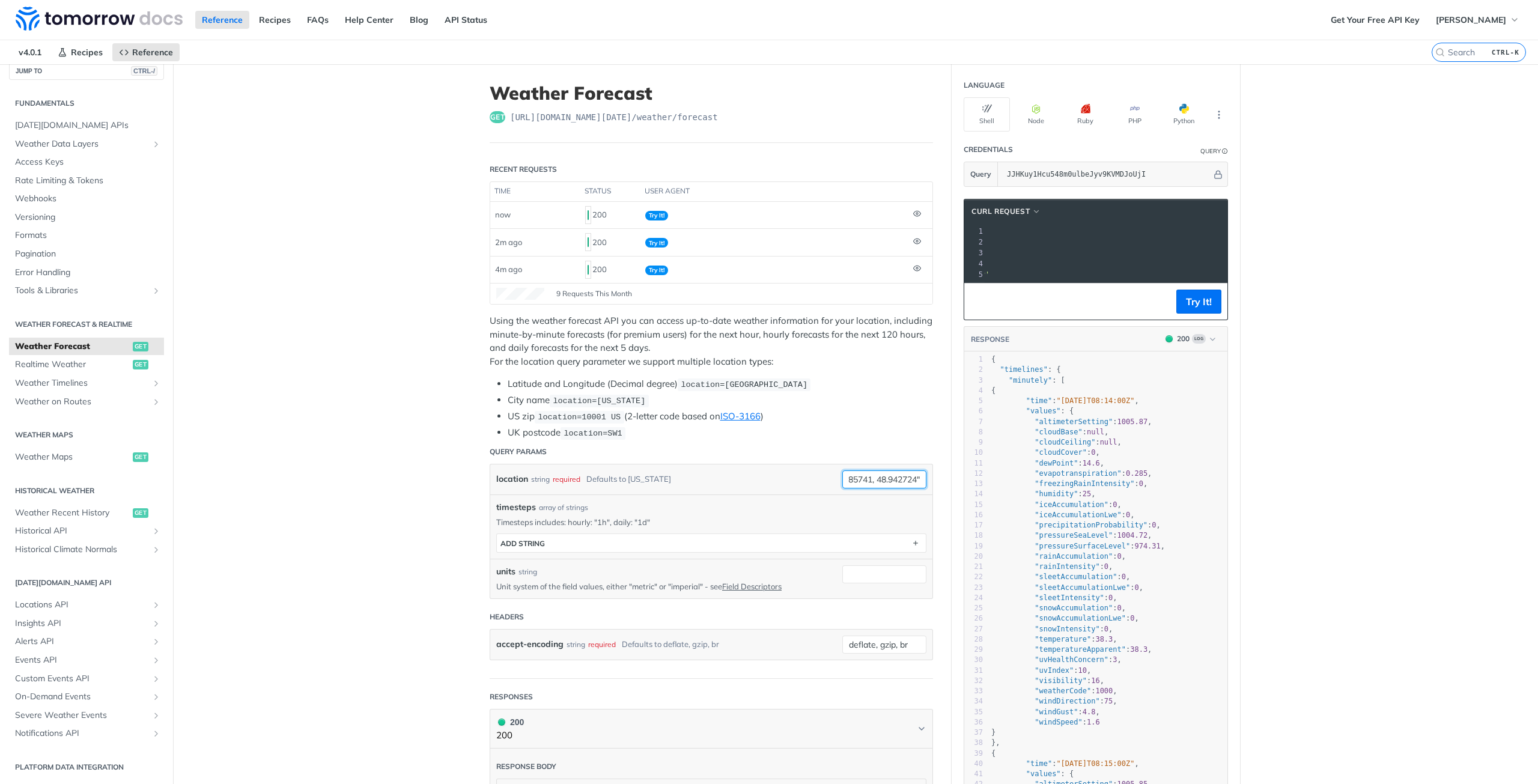
drag, startPoint x: 895, startPoint y: 478, endPoint x: 956, endPoint y: 483, distance: 61.2
click at [912, 475] on input ""21.285741, 48.942724"" at bounding box center [884, 479] width 84 height 18
click at [871, 478] on input ""21.285741, 48.942724"" at bounding box center [884, 479] width 84 height 18
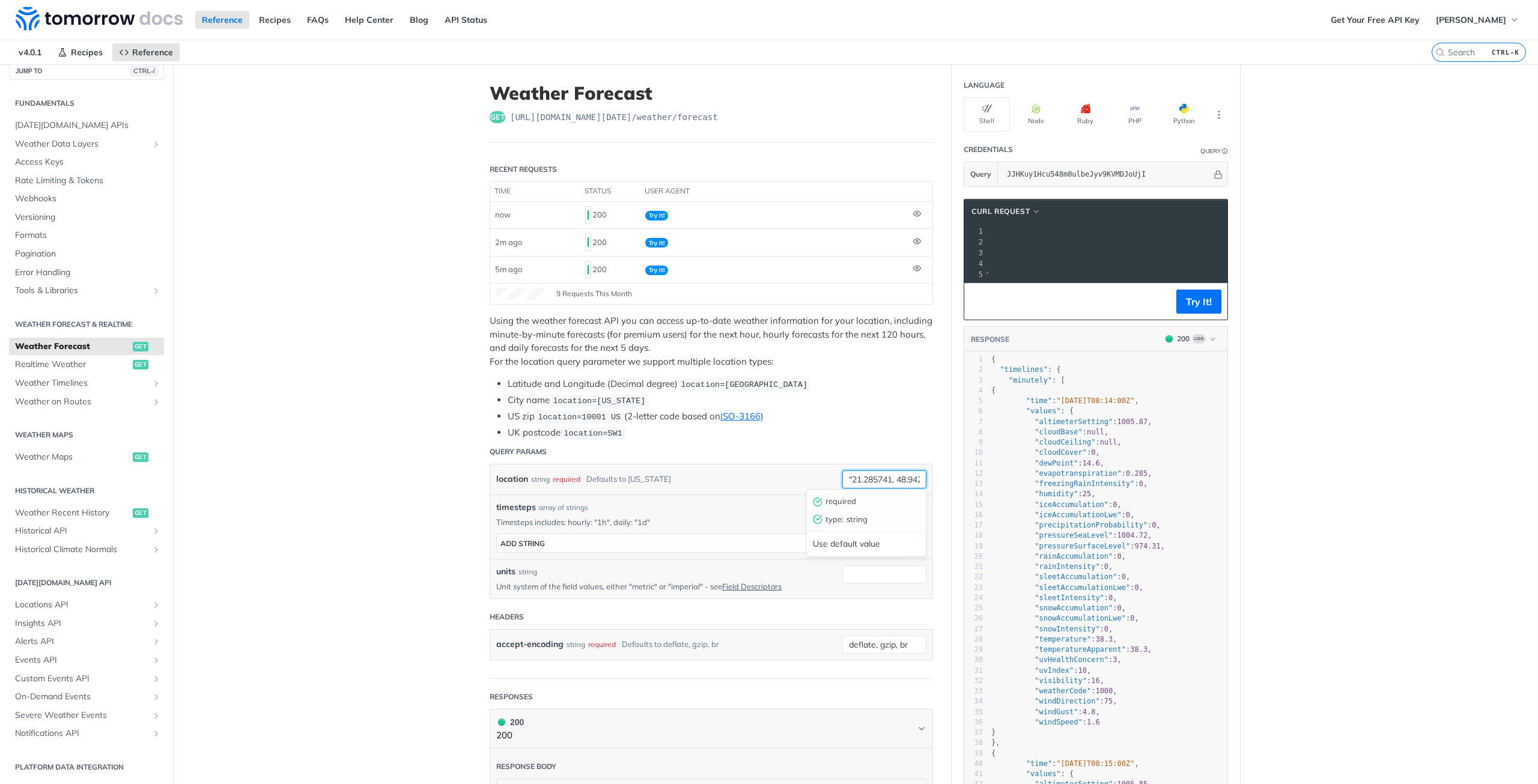
paste input "21.285741, 48.942724"
type input "21.285741, 48.942724"
click at [1182, 314] on button "Try It!" at bounding box center [1198, 301] width 45 height 24
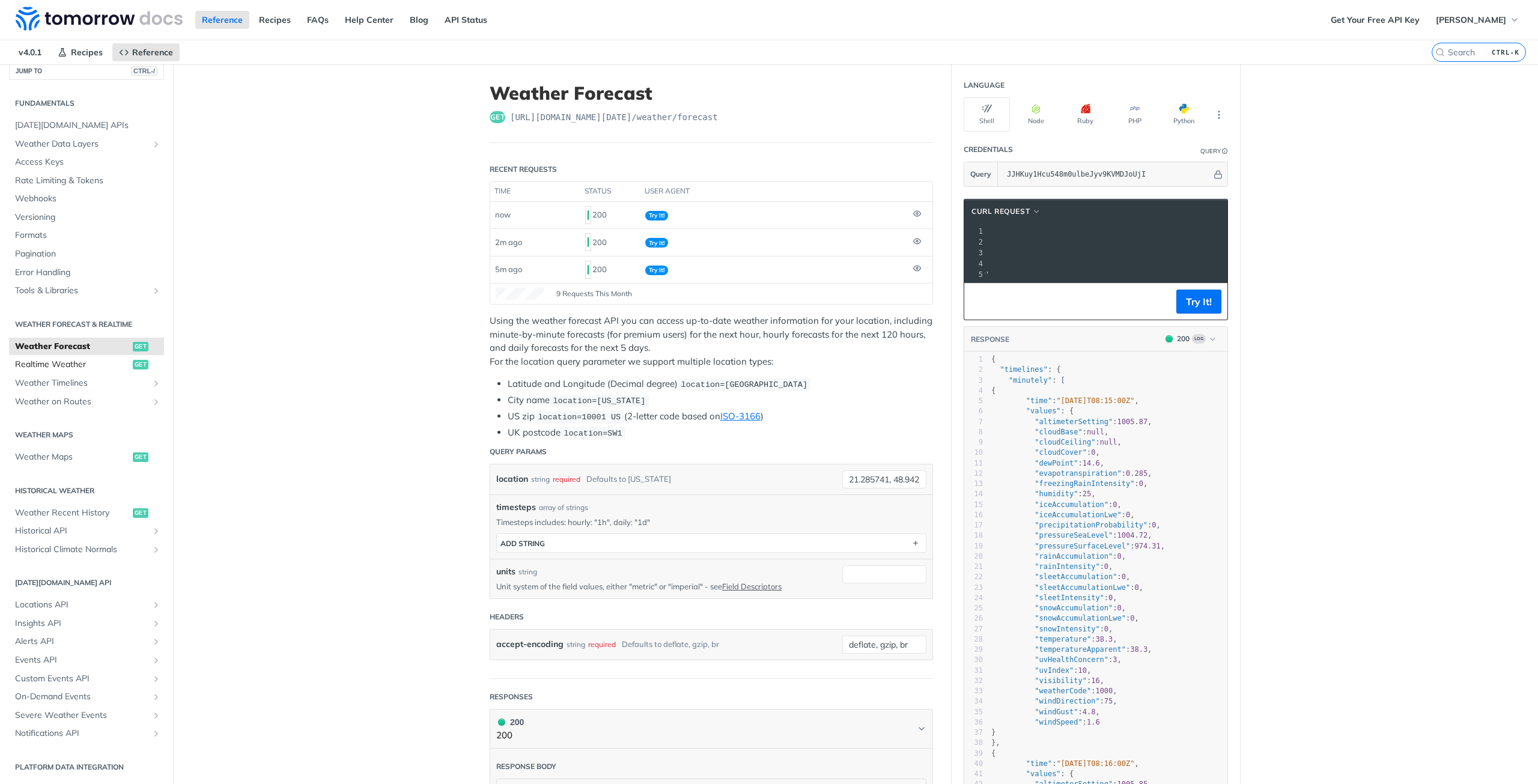
click at [23, 365] on span "Realtime Weather" at bounding box center [72, 365] width 115 height 12
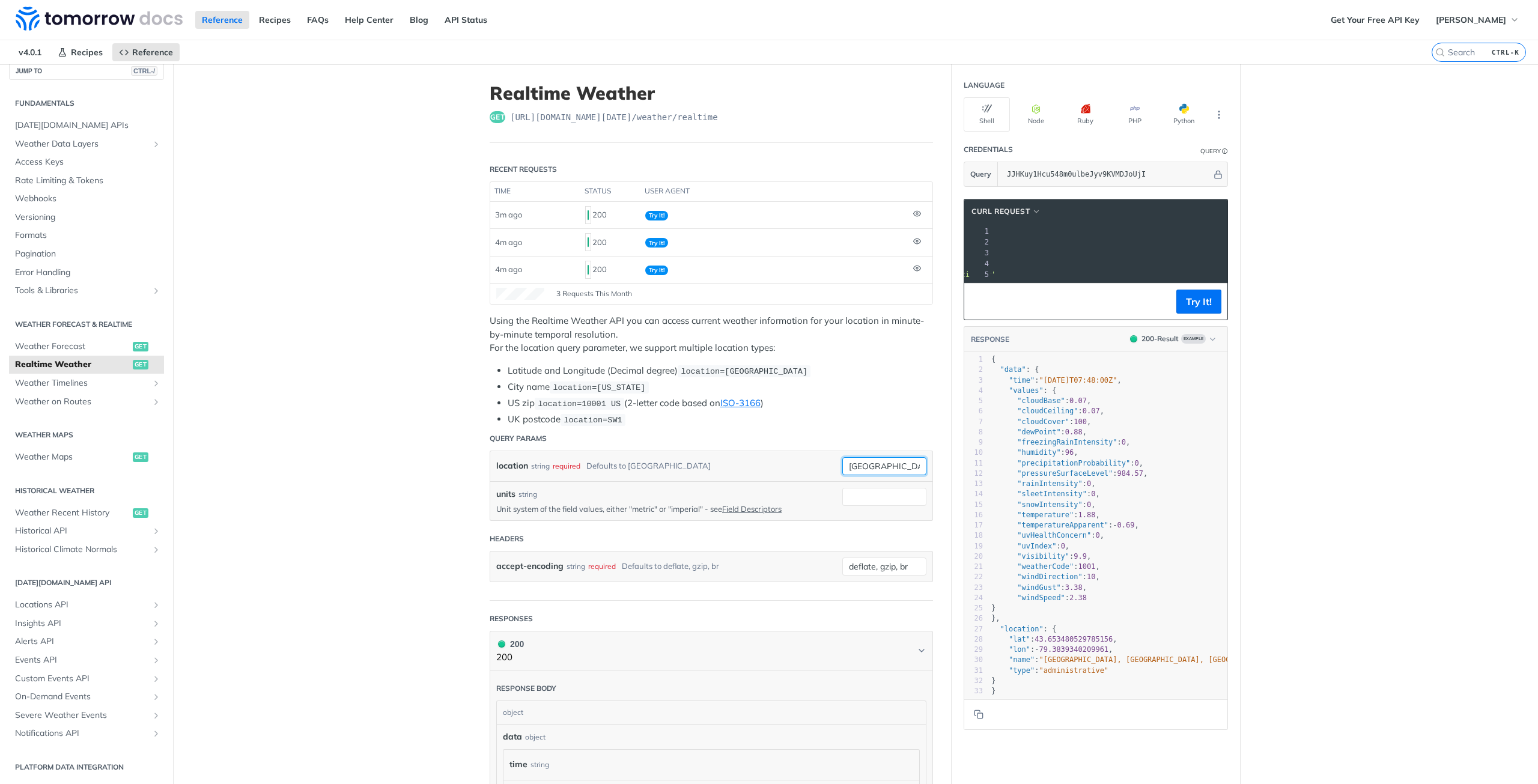
drag, startPoint x: 877, startPoint y: 466, endPoint x: 774, endPoint y: 465, distance: 103.0
click at [776, 465] on div "location string required Defaults to [GEOGRAPHIC_DATA] [GEOGRAPHIC_DATA] requir…" at bounding box center [711, 466] width 430 height 18
paste input "21.285741, 48.942724"
click at [1192, 307] on button "Try It!" at bounding box center [1198, 301] width 45 height 24
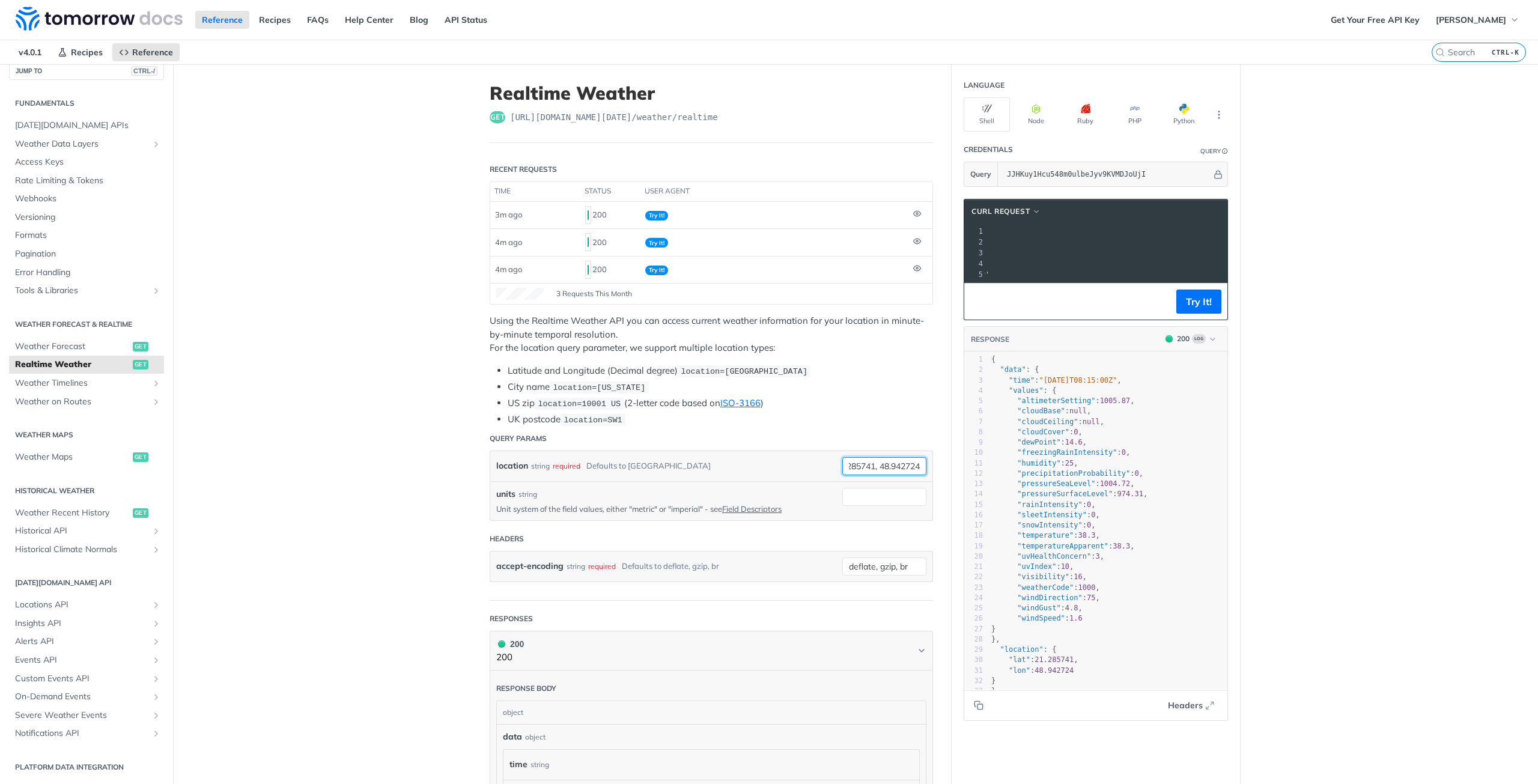
drag, startPoint x: 845, startPoint y: 462, endPoint x: 979, endPoint y: 459, distance: 134.0
click at [979, 459] on div "Realtime Weather get [URL][DOMAIN_NAME][DATE] /weather/realtime Recent Requests…" at bounding box center [855, 637] width 769 height 1145
type input "zaborske"
click at [1193, 305] on button "Try It!" at bounding box center [1198, 301] width 45 height 24
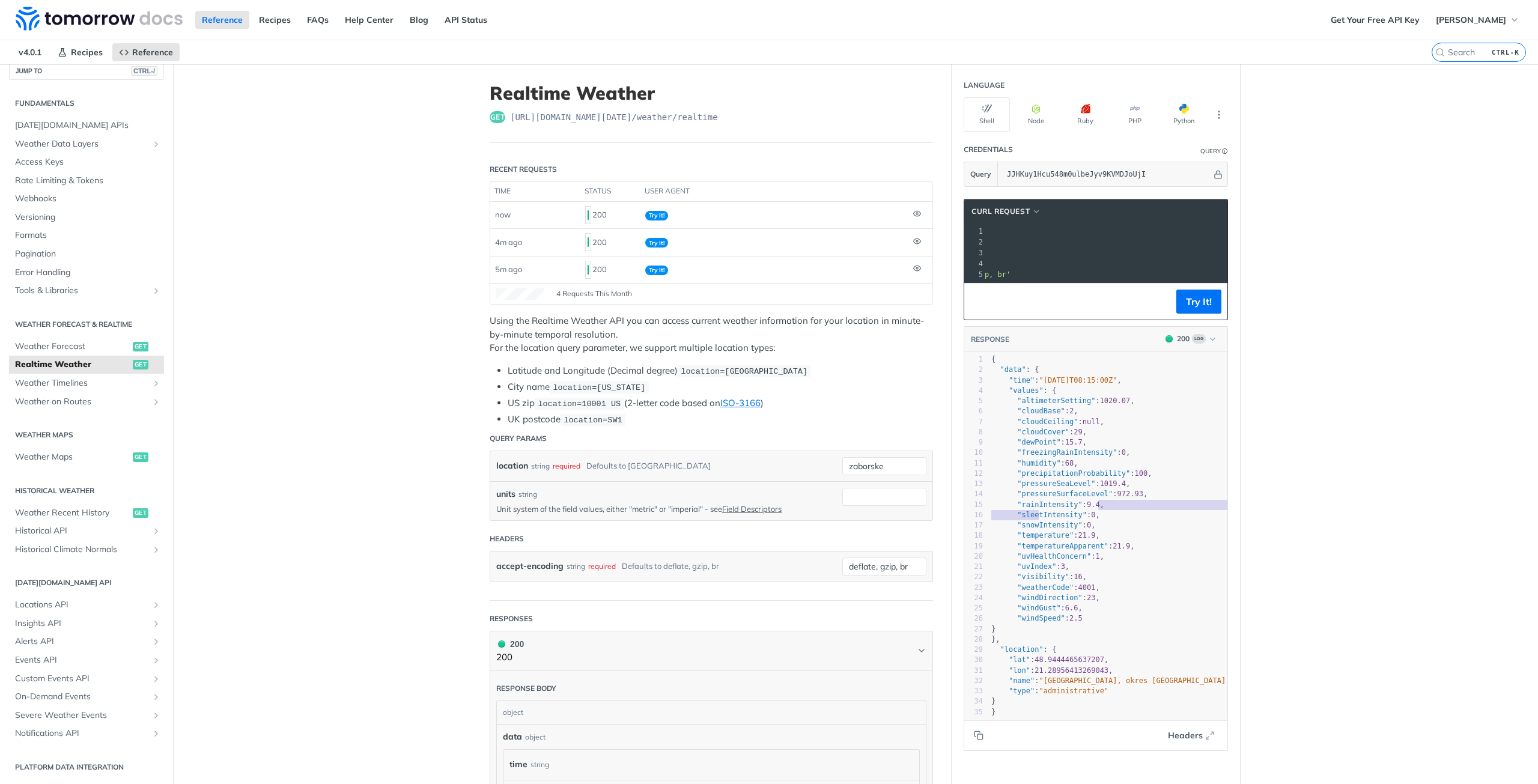
type textarea """
type textarea ""rainIntensity": 9.4,"
drag, startPoint x: 1100, startPoint y: 515, endPoint x: 1010, endPoint y: 513, distance: 90.0
click at [1010, 510] on pre ""rainIntensity" : 9.4 ," at bounding box center [1157, 505] width 337 height 10
drag, startPoint x: 906, startPoint y: 465, endPoint x: 713, endPoint y: 465, distance: 193.0
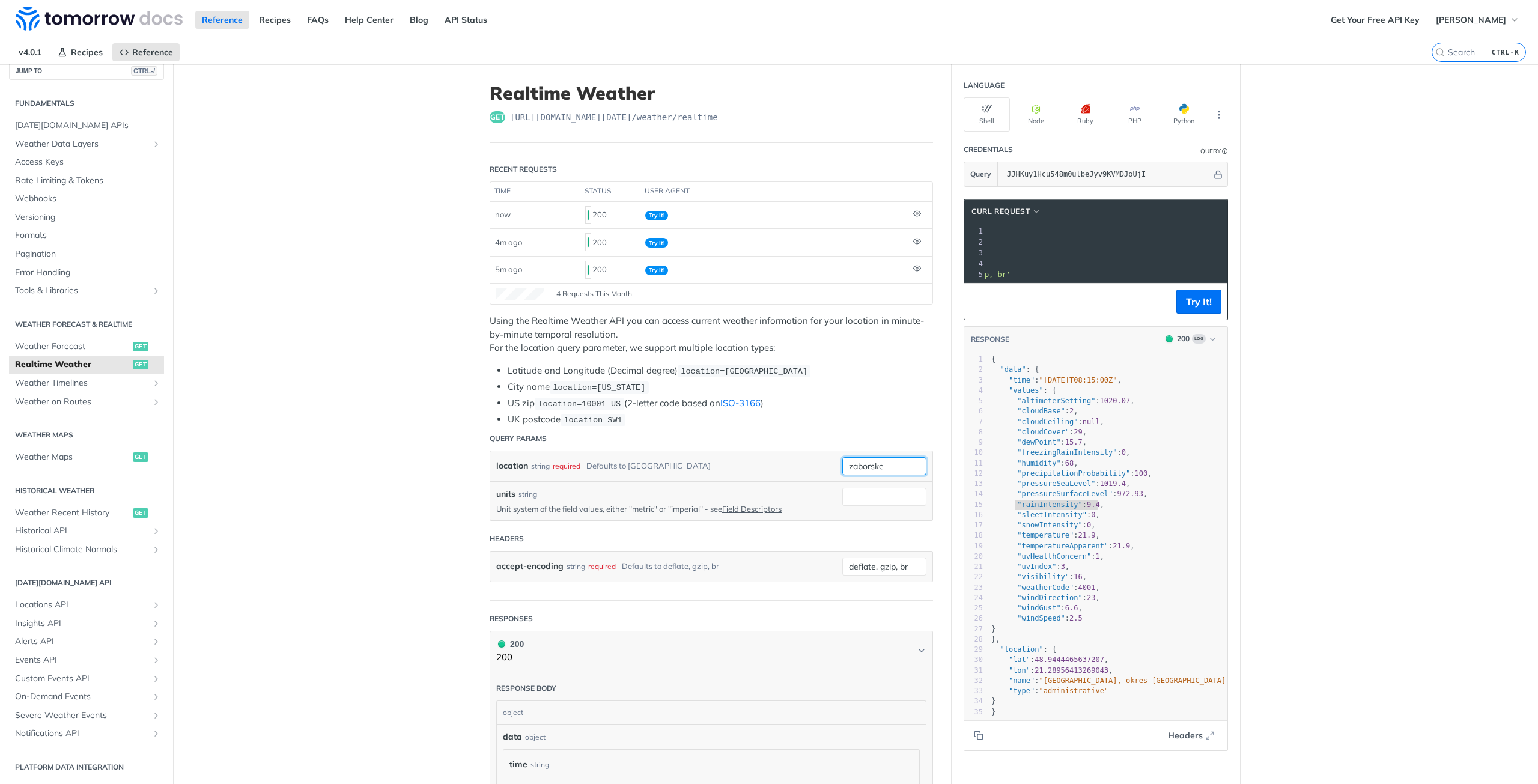
click at [713, 465] on div "location string required Defaults to [GEOGRAPHIC_DATA] zaborske required type :…" at bounding box center [711, 466] width 430 height 18
paste input "21.285741, 48.942724"
click at [1199, 309] on button "Try It!" at bounding box center [1198, 301] width 45 height 24
click at [868, 466] on input "21.285741, 48.942724" at bounding box center [884, 466] width 84 height 18
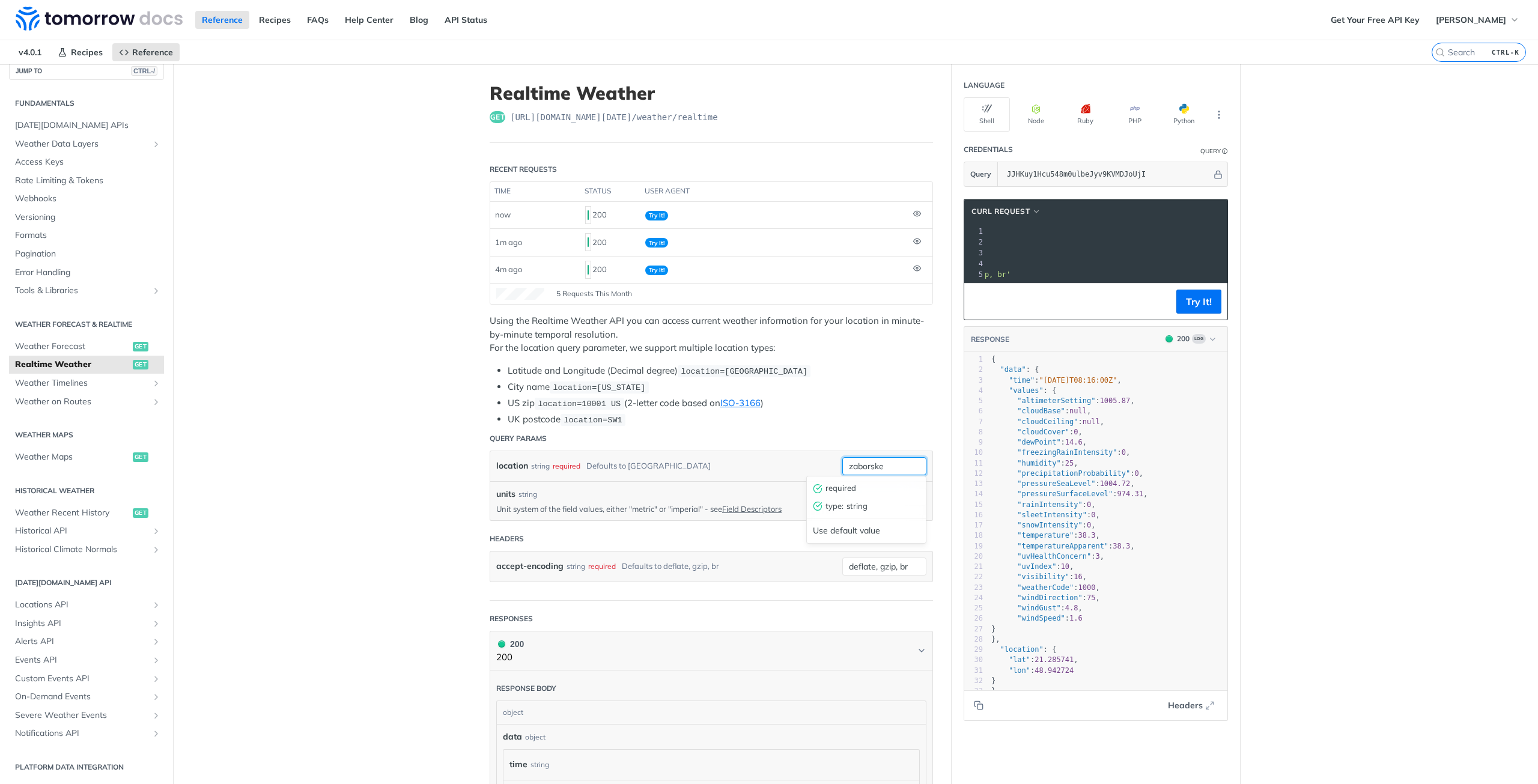
type input "zaborske"
click at [1198, 309] on button "Try It!" at bounding box center [1198, 301] width 45 height 24
drag, startPoint x: 720, startPoint y: 372, endPoint x: 796, endPoint y: 370, distance: 76.0
click at [796, 370] on code "location=[GEOGRAPHIC_DATA]" at bounding box center [744, 371] width 133 height 12
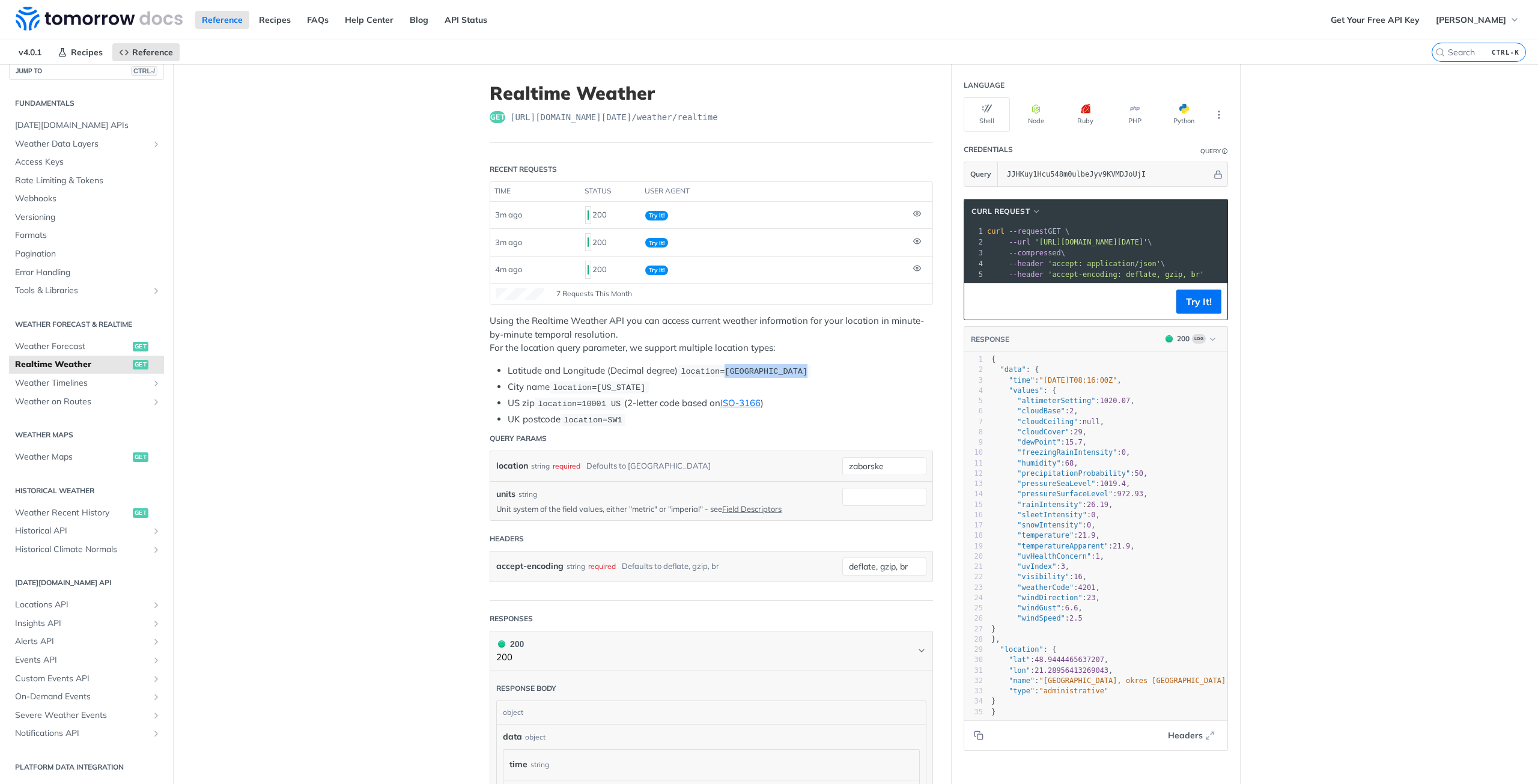
drag, startPoint x: 1078, startPoint y: 243, endPoint x: 1030, endPoint y: 242, distance: 48.0
click at [1034, 242] on span "'[URL][DOMAIN_NAME][DATE]'" at bounding box center [1091, 242] width 113 height 8
copy span "[URL][DOMAIN_NAME][DATE]"
click at [1199, 307] on button "Try It!" at bounding box center [1198, 301] width 45 height 24
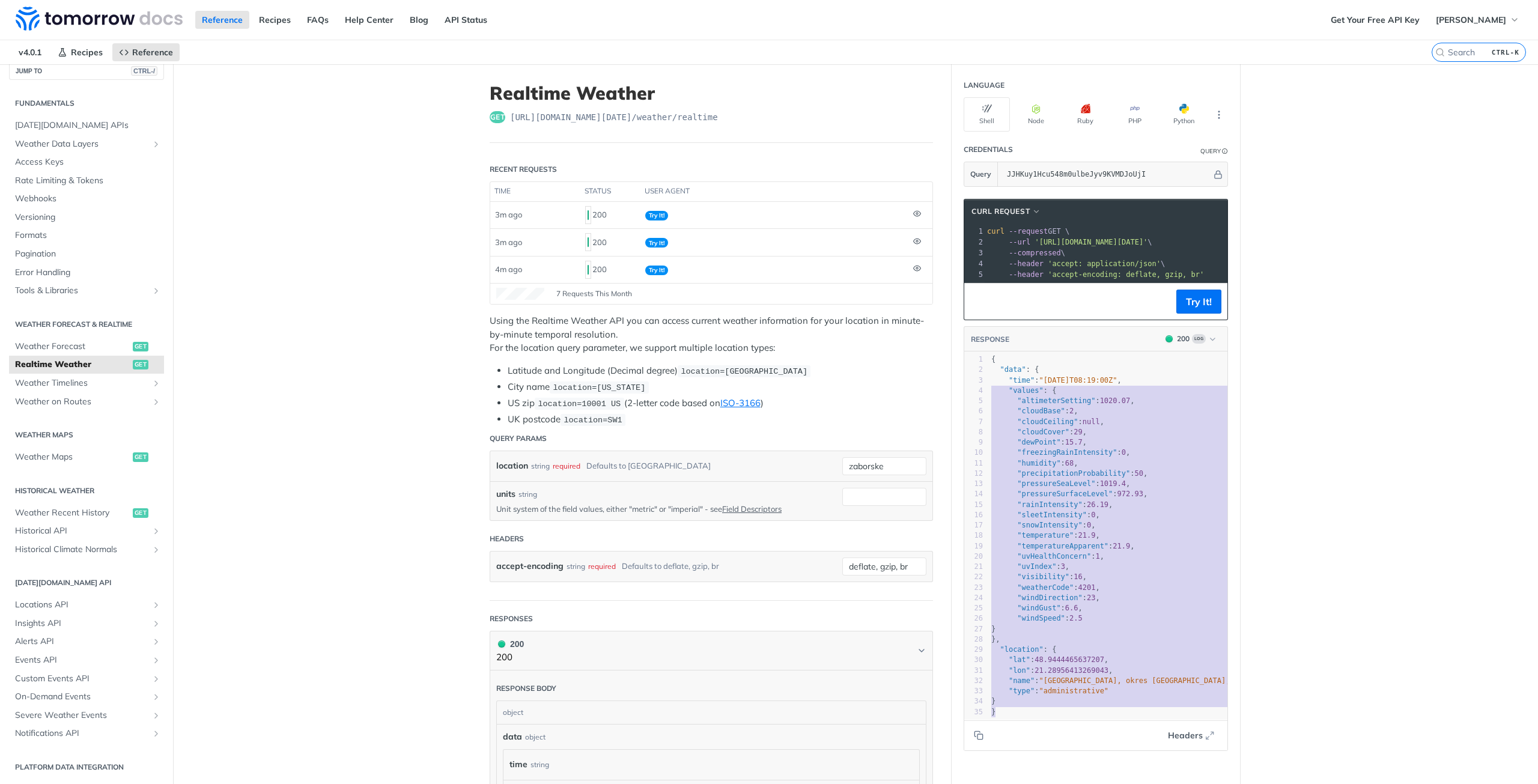
type textarea "{ "data": { "time": "[DATE]T08:19:00Z", "values": { "altimeterSetting": 1020.07…"
drag, startPoint x: 993, startPoint y: 721, endPoint x: 972, endPoint y: 365, distance: 356.6
click at [989, 365] on div "1 { 2 "data" : { 3 "time" : "[DATE]T08:19:00Z" , 4 "values" : { 5 "altimeterSet…" at bounding box center [1157, 535] width 337 height 363
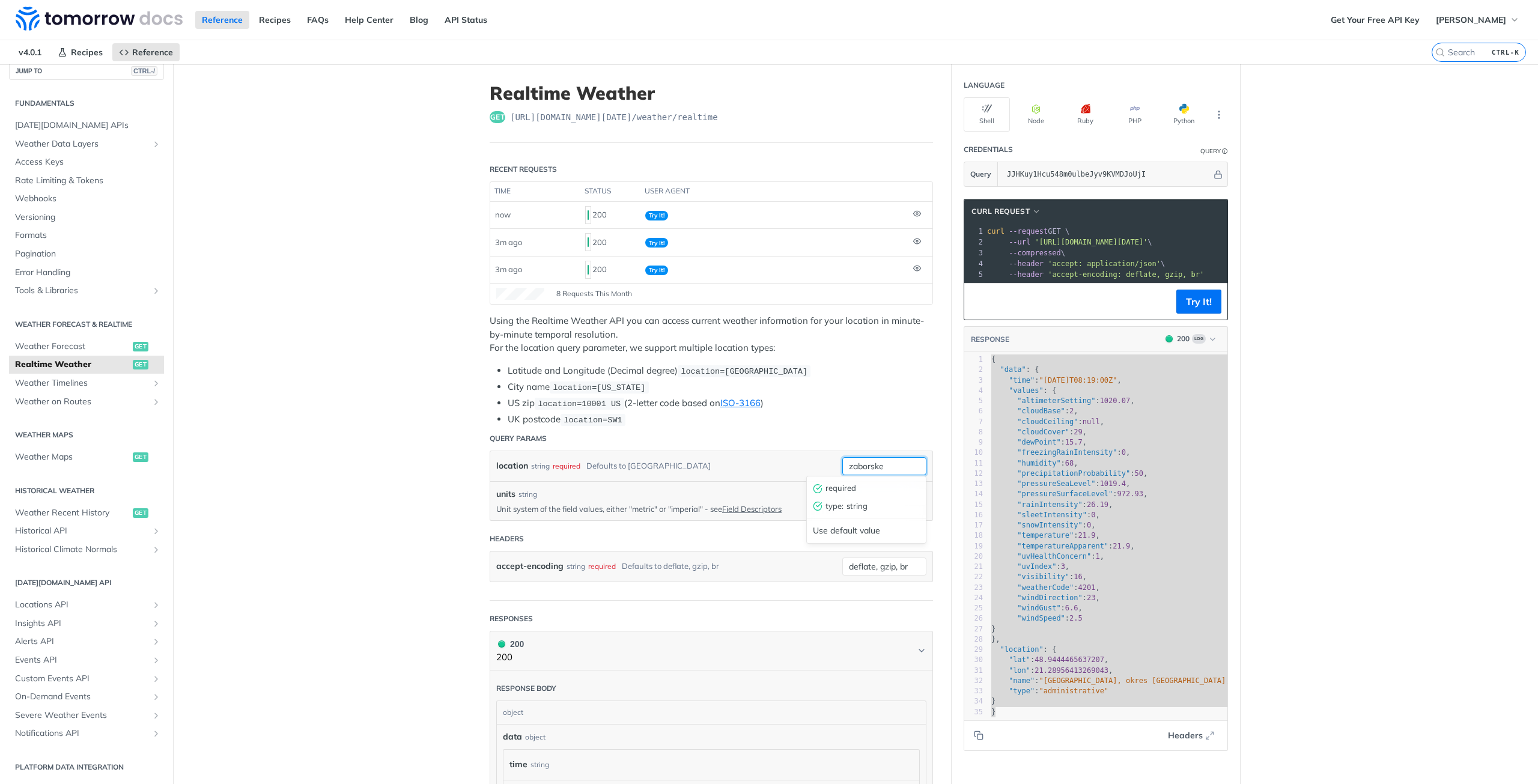
drag, startPoint x: 887, startPoint y: 462, endPoint x: 723, endPoint y: 473, distance: 164.4
click at [723, 473] on div "location string required Defaults to [GEOGRAPHIC_DATA] zaborske required type :…" at bounding box center [711, 466] width 430 height 18
paste input "21.285741,48.942724"
type input "21.285741,48.942724"
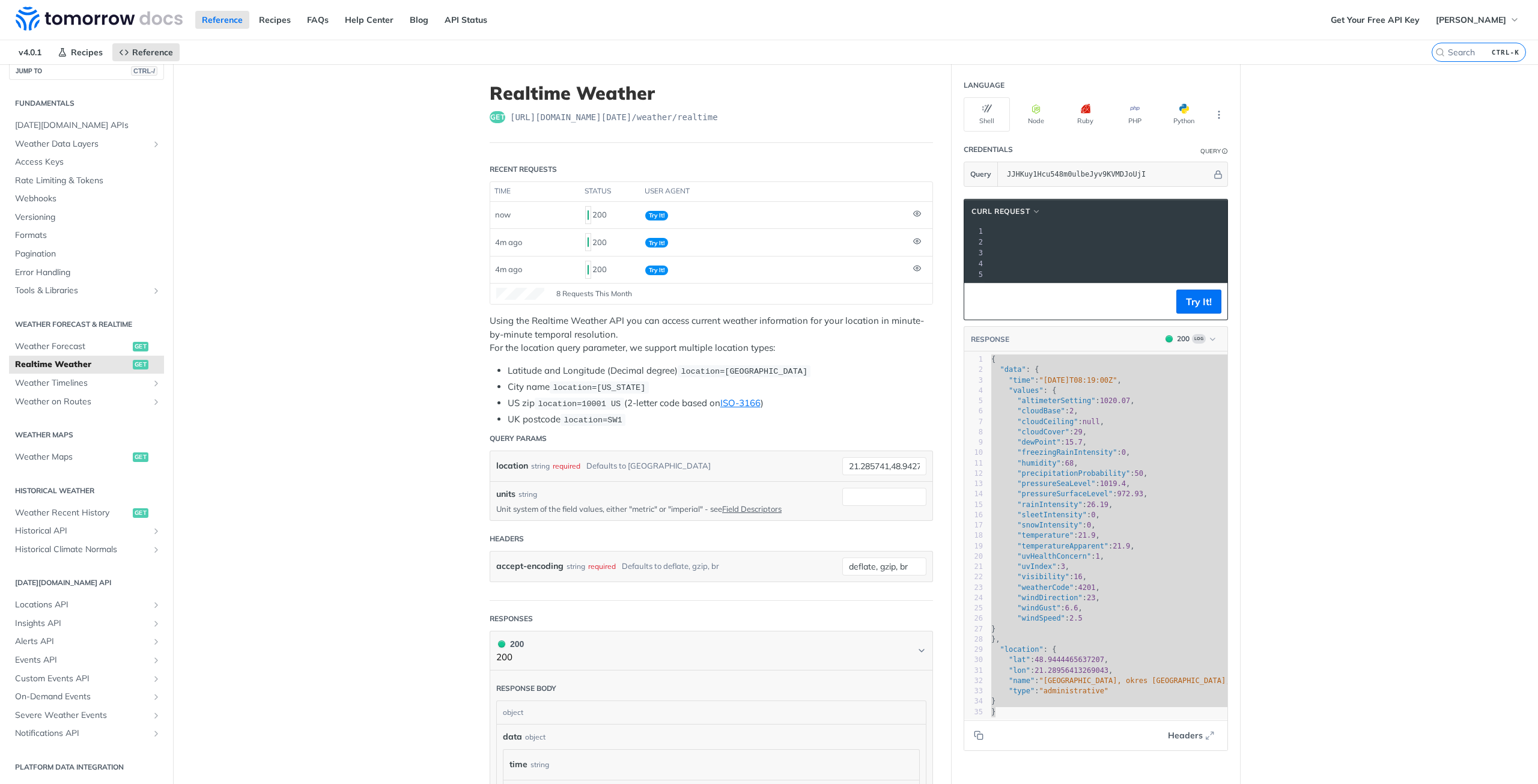
scroll to position [0, 0]
click at [1179, 312] on button "Try It!" at bounding box center [1198, 301] width 45 height 24
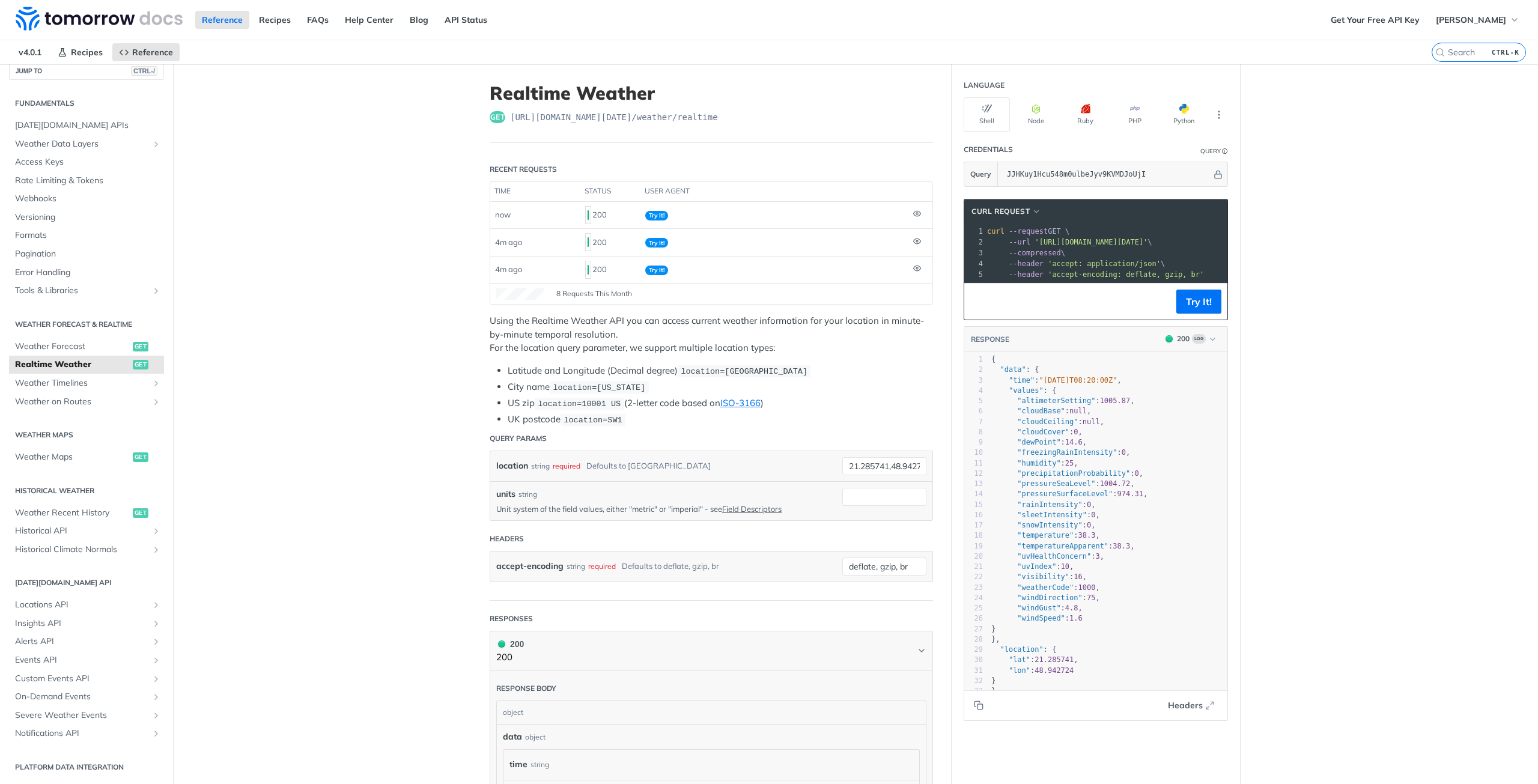
scroll to position [60, 0]
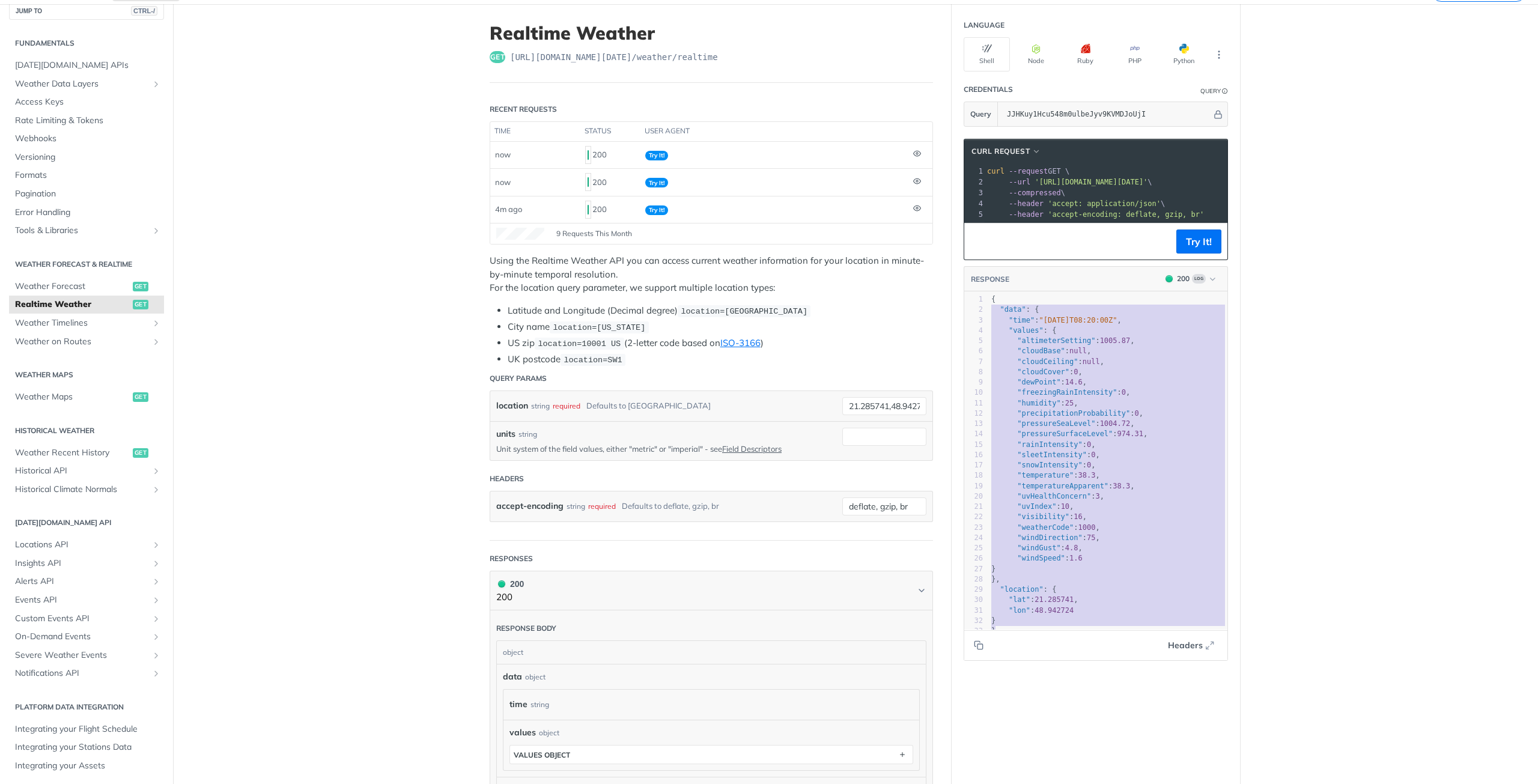
type textarea "{ "data": { "time": "[DATE]T08:20:00Z", "values": { "altimeterSetting": 1005.87…"
drag, startPoint x: 999, startPoint y: 642, endPoint x: 950, endPoint y: 275, distance: 370.3
click at [952, 275] on section "cURL Request xxxxxxxxxx 1 curl --request GET \ 2 --url '[URL][DOMAIN_NAME][DATE…" at bounding box center [1096, 399] width 288 height 546
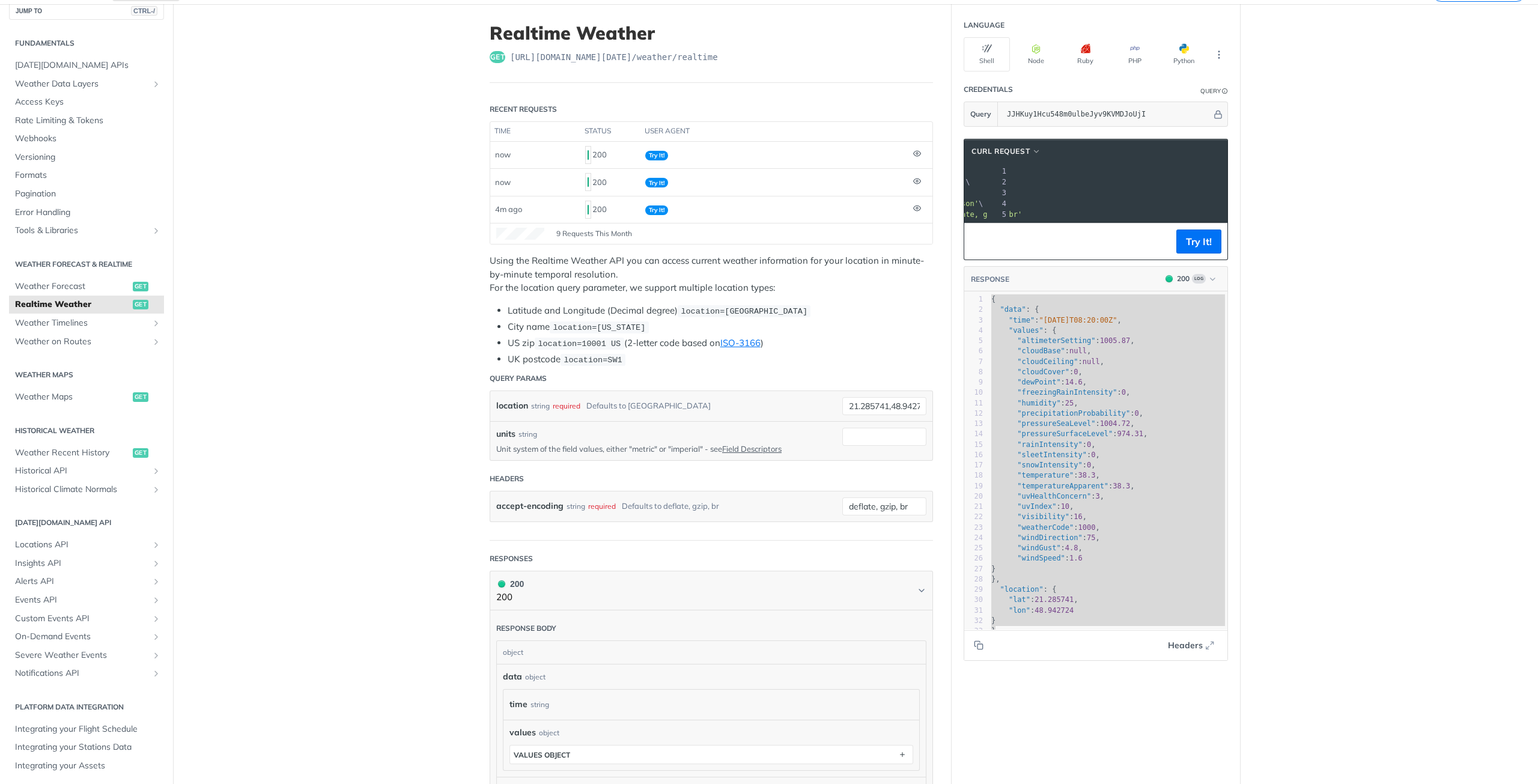
scroll to position [0, 205]
drag, startPoint x: 1029, startPoint y: 181, endPoint x: 1117, endPoint y: 182, distance: 88.0
click at [942, 182] on span "'[URL][DOMAIN_NAME][DATE]'" at bounding box center [885, 182] width 113 height 8
copy span "[URL][DOMAIN_NAME][DATE]"
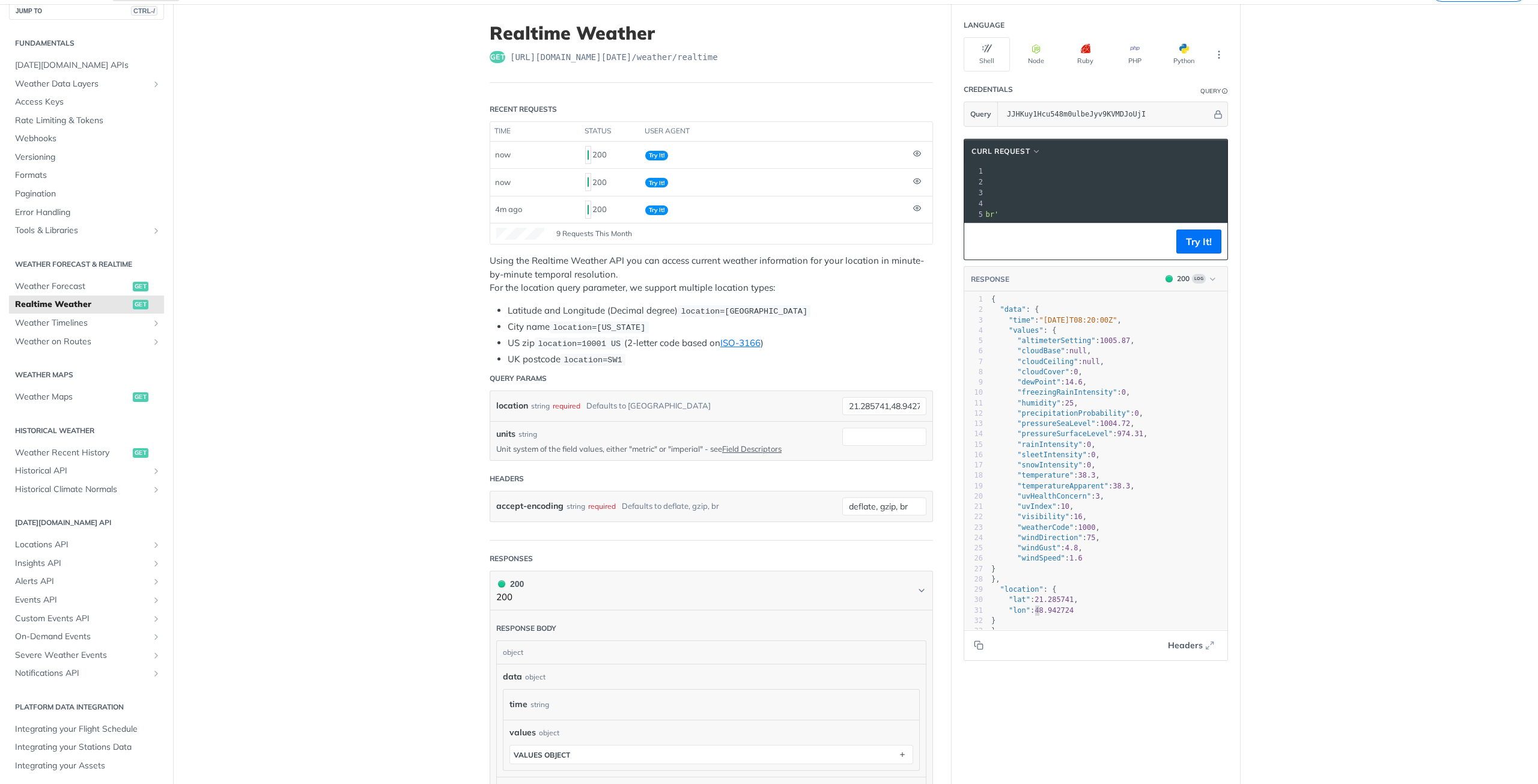
click at [1032, 616] on pre ""lon" : 48.942724" at bounding box center [1112, 611] width 247 height 10
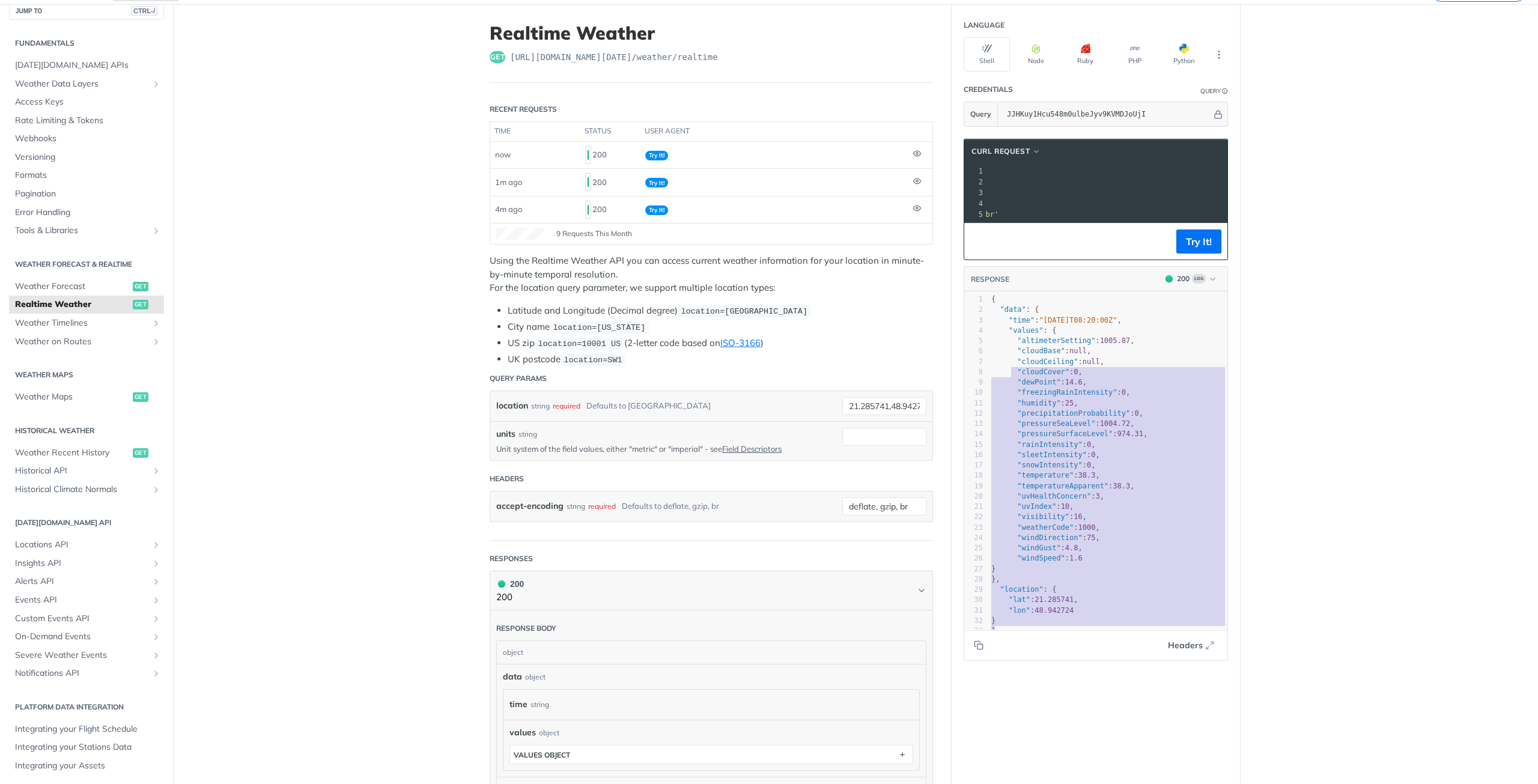
type textarea "{ "data": { "time": "[DATE]T08:20:00Z", "values": { "altimeterSetting": 1005.87…"
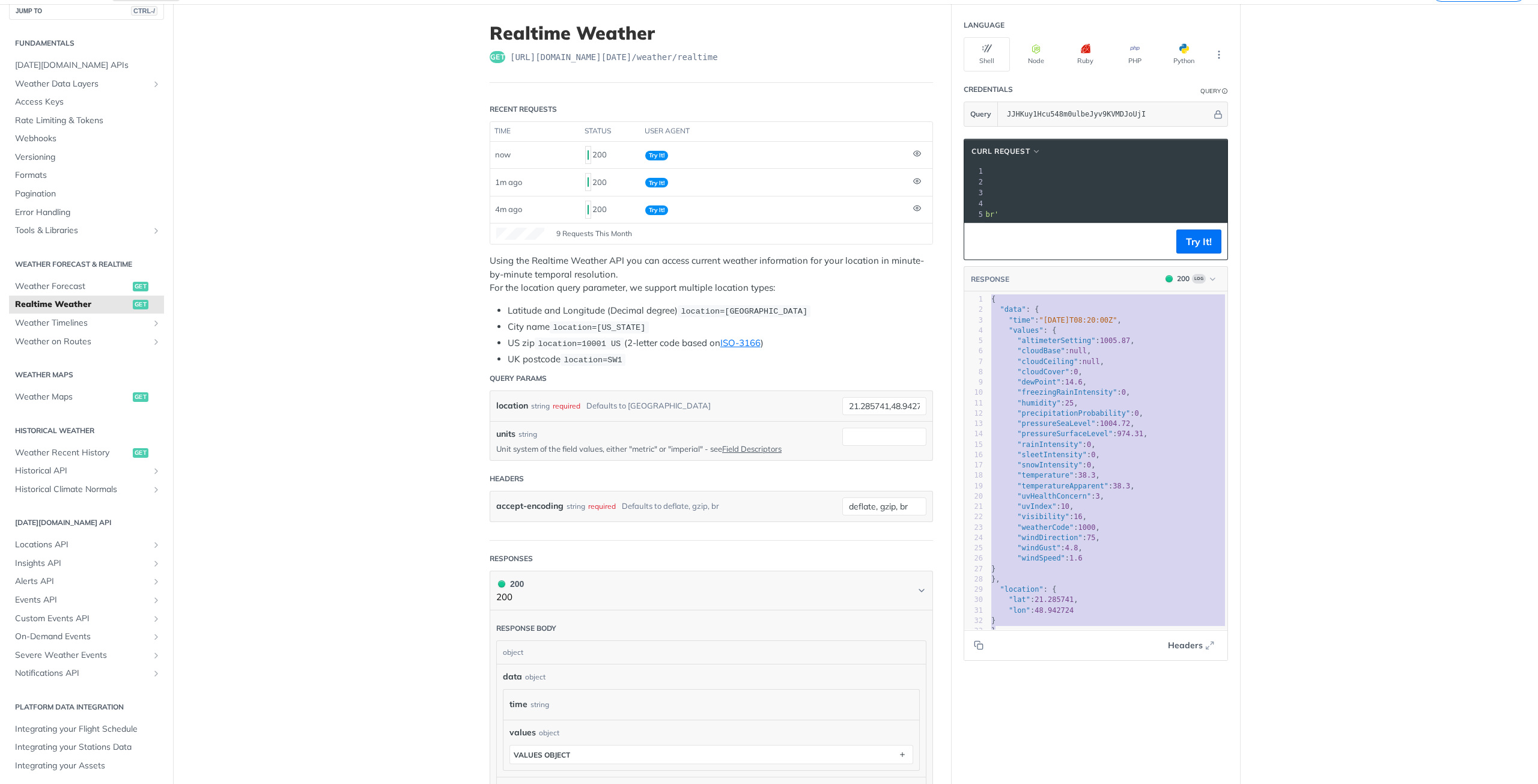
drag, startPoint x: 997, startPoint y: 642, endPoint x: 982, endPoint y: 302, distance: 340.3
click at [982, 302] on div "x 1 { 2 "data" : { 3 "time" : "[DATE]T08:20:00Z" , 4 "values" : { 5 "altimeterS…" at bounding box center [1110, 476] width 293 height 368
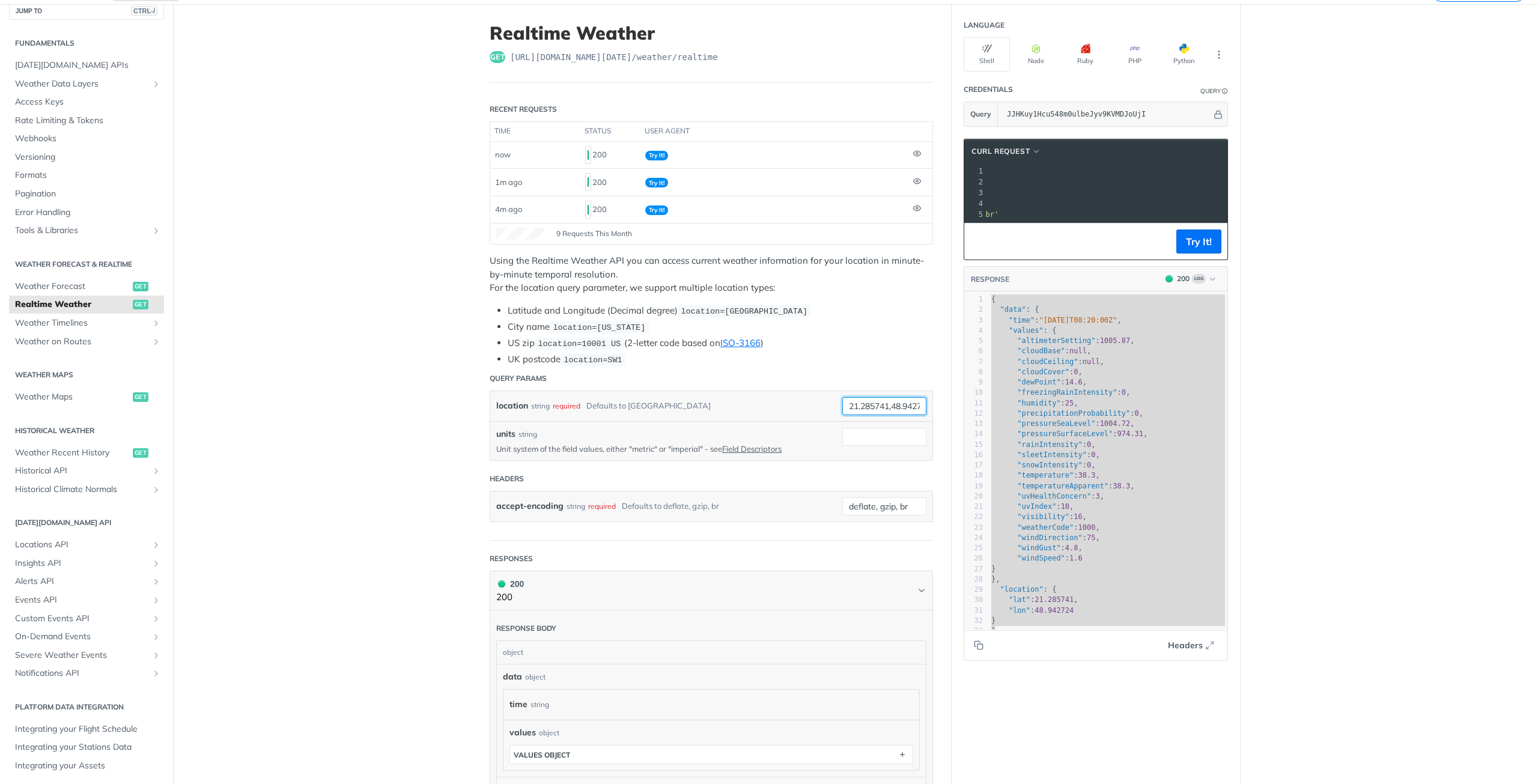
click at [881, 407] on input "21.285741,48.942724" at bounding box center [884, 406] width 84 height 18
type input "zaborske"
click at [1195, 252] on button "Try It!" at bounding box center [1198, 241] width 45 height 24
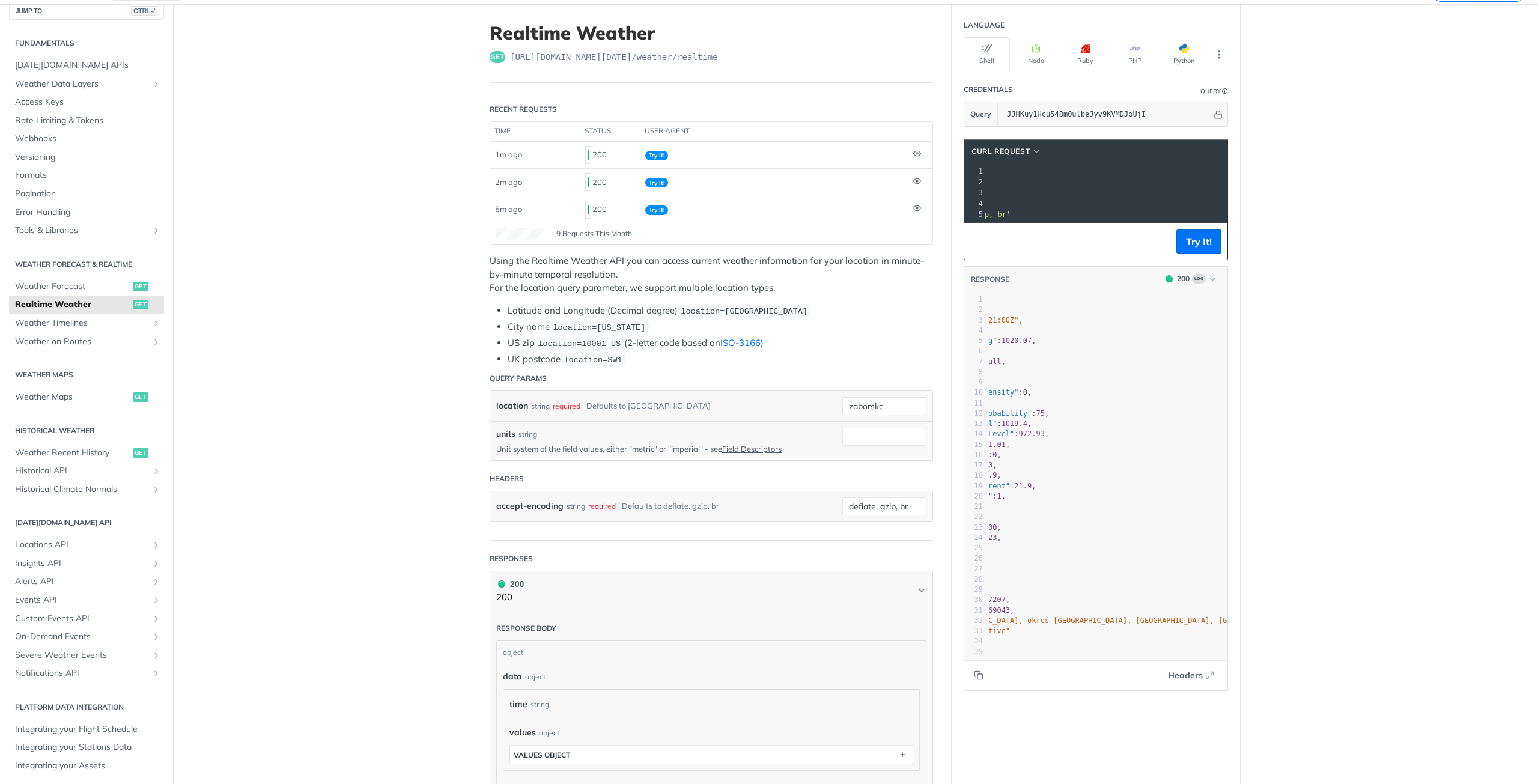
scroll to position [0, 0]
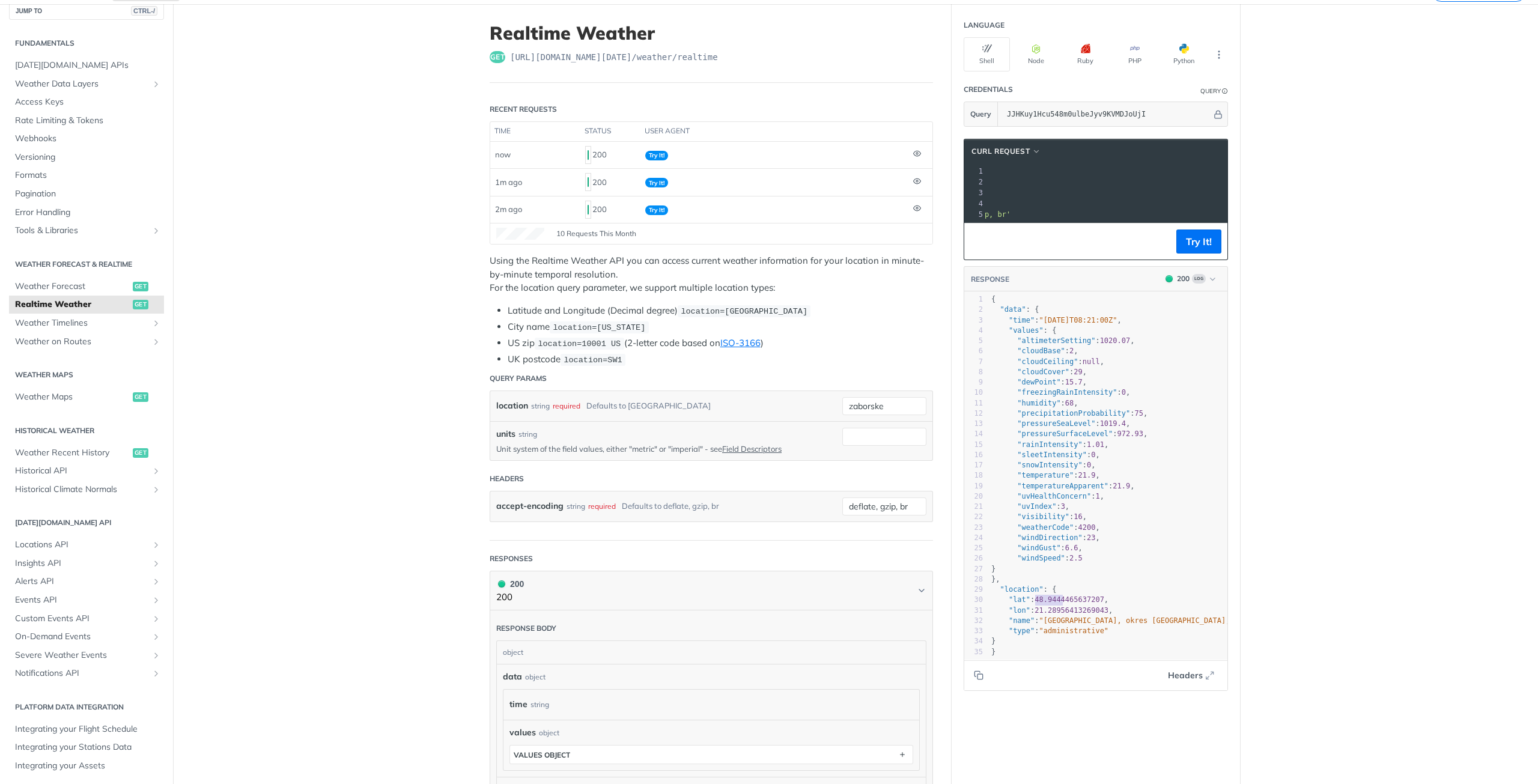
type textarea "48.94444"
drag, startPoint x: 1031, startPoint y: 609, endPoint x: 1062, endPoint y: 609, distance: 31.0
click at [1062, 604] on span "48.9444465637207" at bounding box center [1069, 599] width 70 height 8
drag, startPoint x: 888, startPoint y: 404, endPoint x: 803, endPoint y: 396, distance: 85.4
click at [803, 397] on div "location string required Defaults to [GEOGRAPHIC_DATA] zaborske required type :…" at bounding box center [711, 406] width 430 height 18
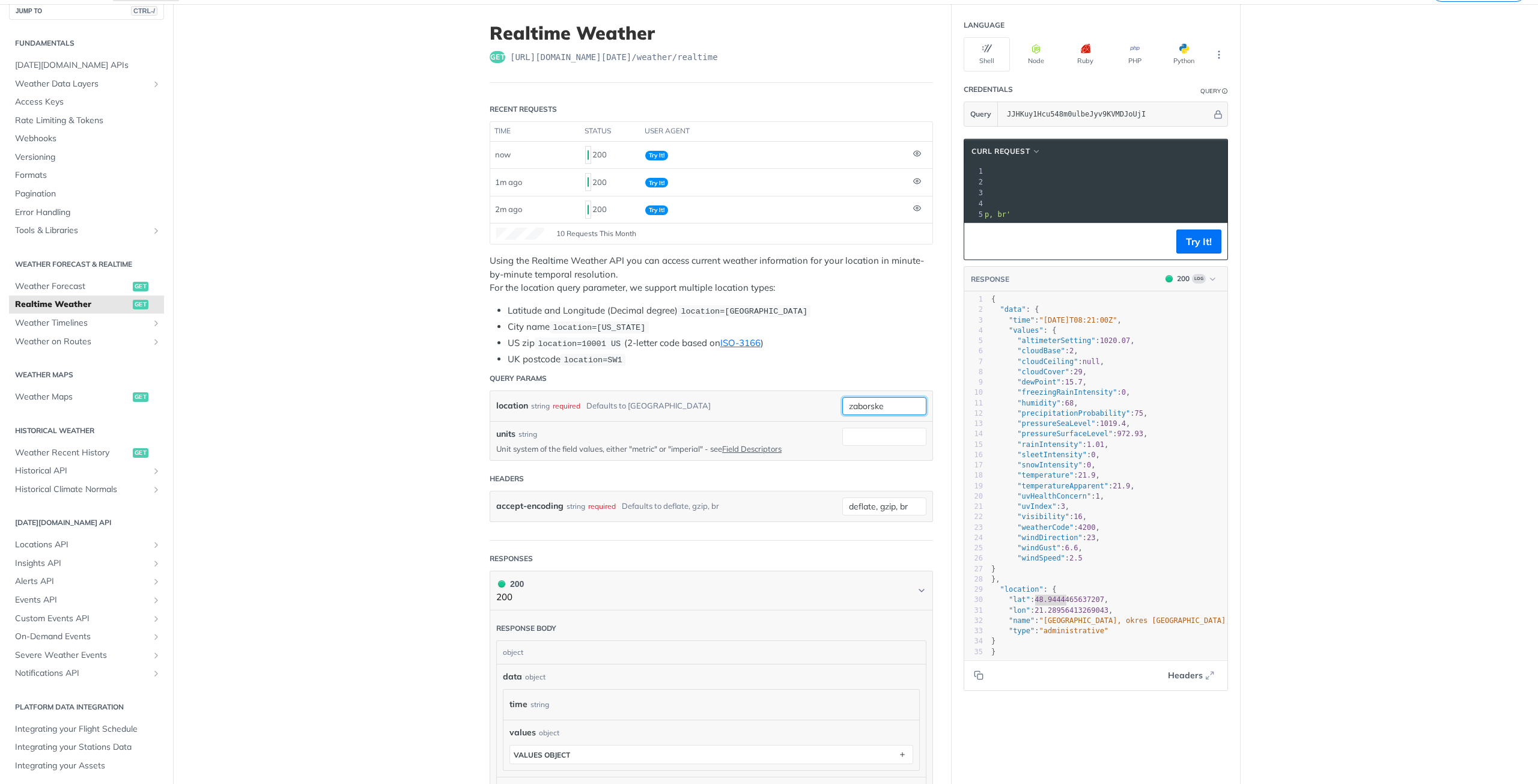
paste input "48.942724, 21.285741"
type input "48.942724, 21.285741"
click at [1191, 250] on button "Try It!" at bounding box center [1198, 241] width 45 height 24
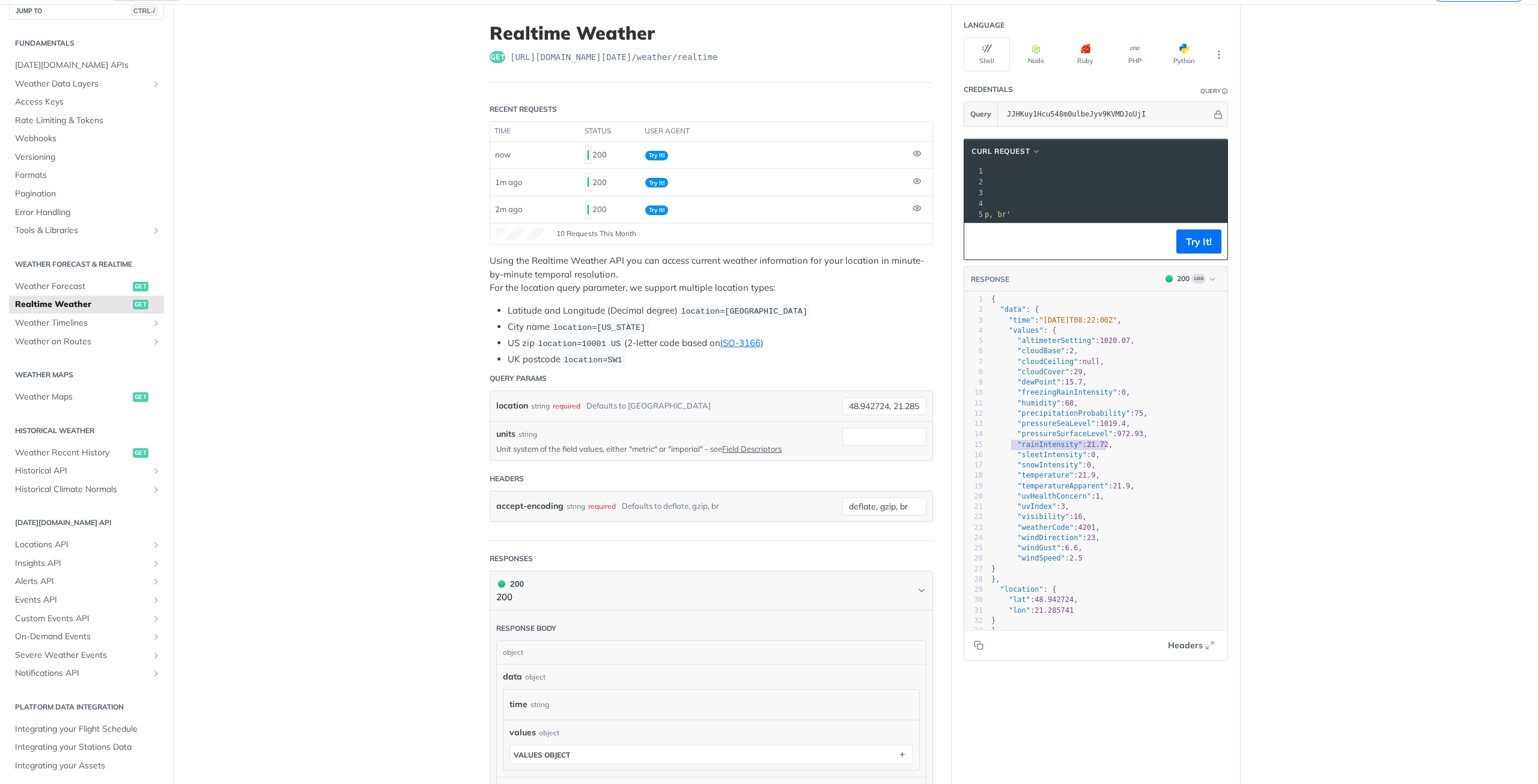
type textarea "rainIntensity": 21.72,"
drag, startPoint x: 1108, startPoint y: 455, endPoint x: 1014, endPoint y: 455, distance: 94.0
click at [1014, 450] on pre ""rainIntensity" : 21.72 ," at bounding box center [1112, 445] width 247 height 10
type textarea ""weatherCode": 4201,"
drag, startPoint x: 1010, startPoint y: 537, endPoint x: 1101, endPoint y: 536, distance: 91.0
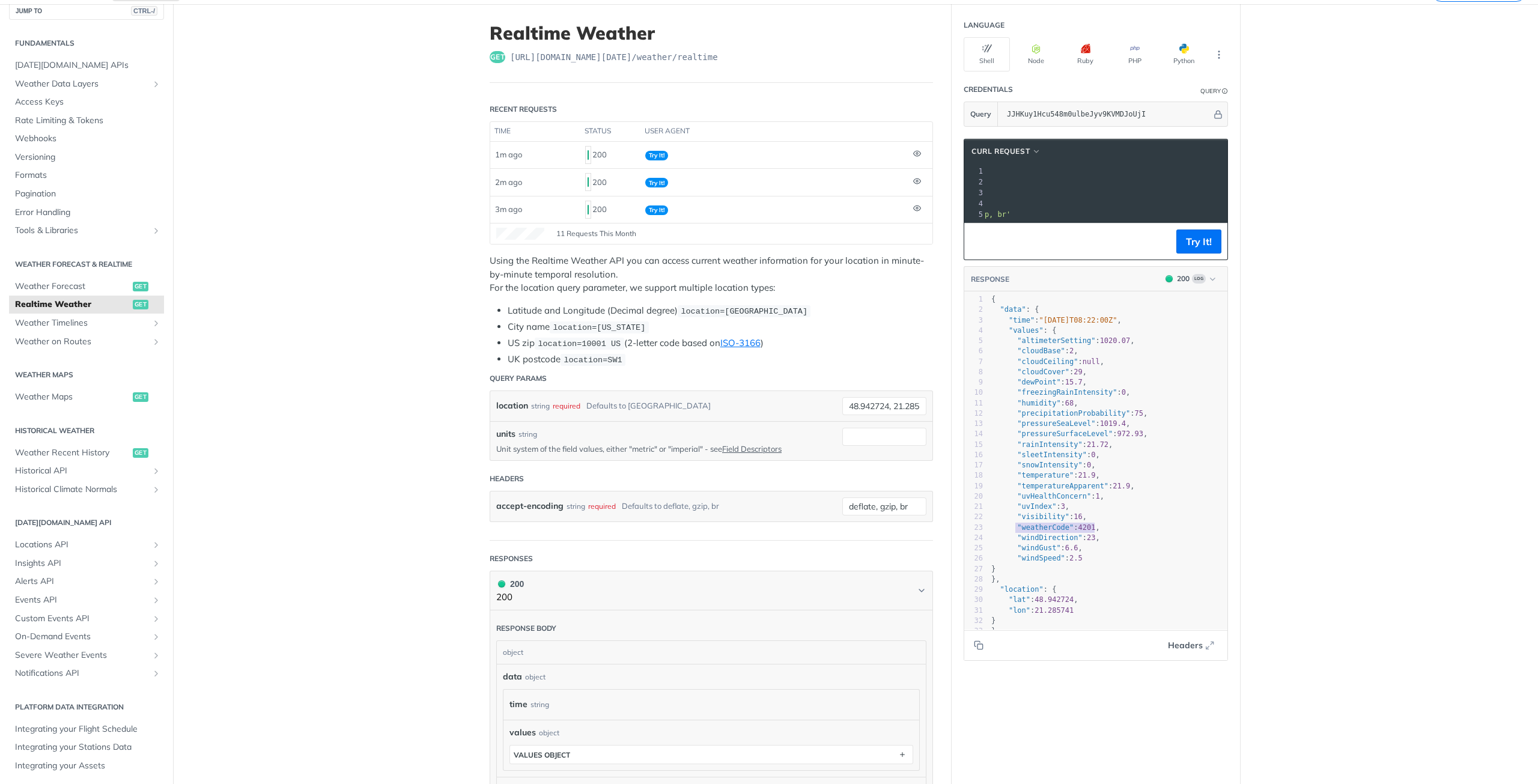
click at [1100, 533] on pre ""weatherCode" : 4201 ," at bounding box center [1112, 528] width 247 height 10
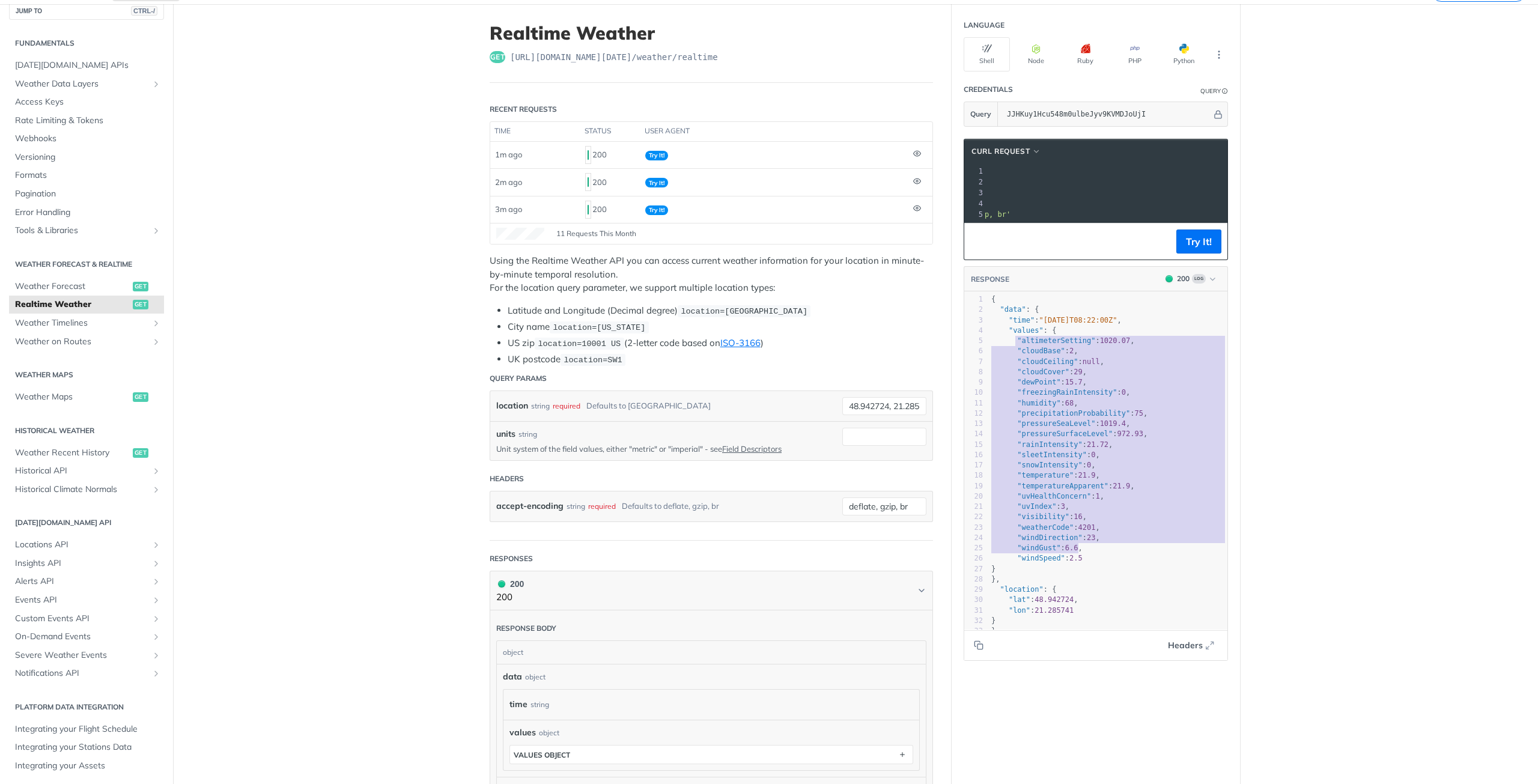
type textarea ""altimeterSetting": 1020.07, "cloudBase": 2, "cloudCeiling": null, "cloudCover"…"
drag, startPoint x: 1012, startPoint y: 347, endPoint x: 1126, endPoint y: 572, distance: 252.2
click at [1126, 572] on div "1 { 2 "data" : { 3 "time" : "[DATE]T08:22:00Z" , 4 "values" : { 5 "altimeterSet…" at bounding box center [1112, 465] width 247 height 342
click at [1124, 564] on pre ""windSpeed" : 2.5" at bounding box center [1112, 558] width 247 height 10
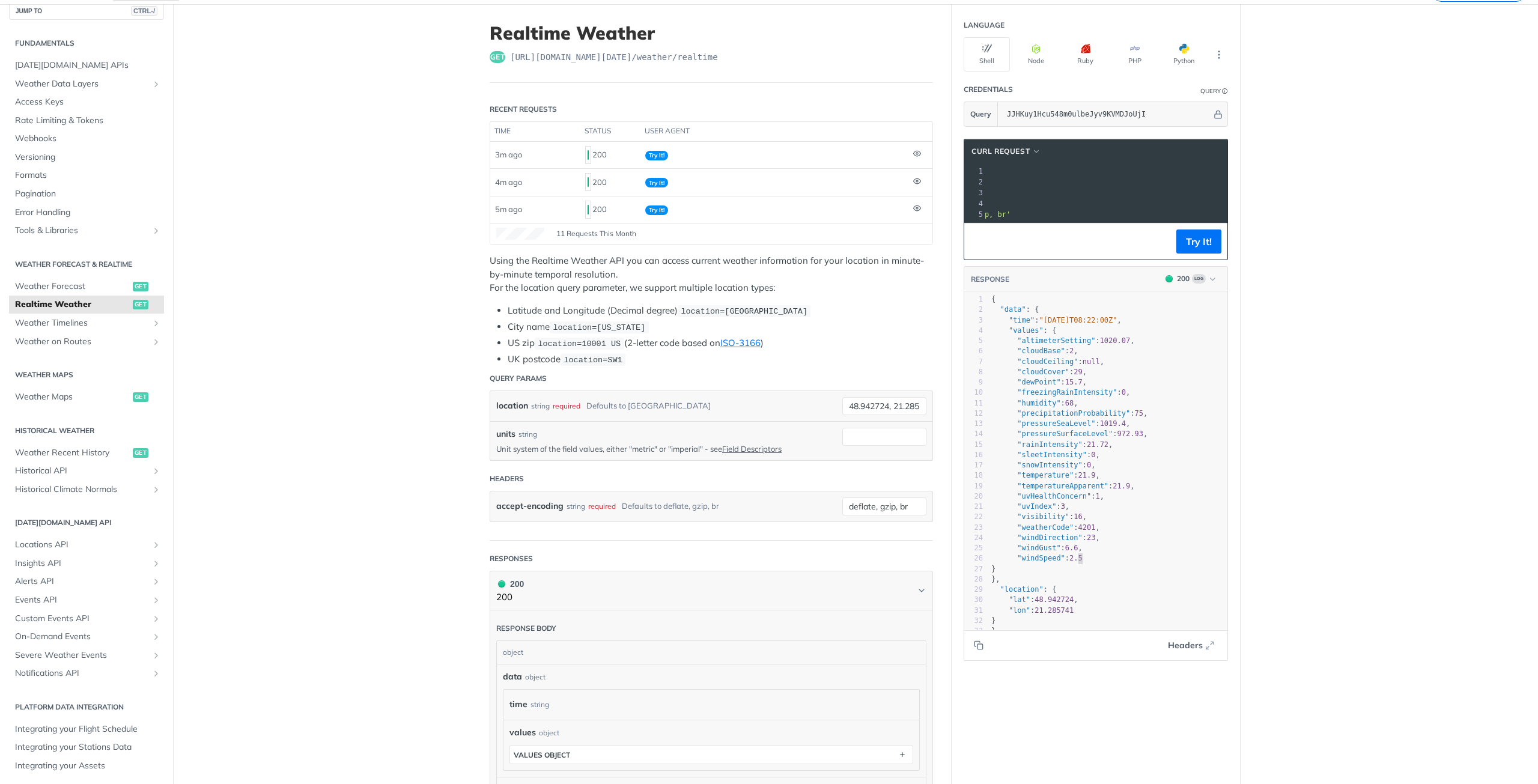
click at [1044, 532] on span ""weatherCode"" at bounding box center [1045, 527] width 57 height 8
type textarea "weatherCode"
click at [1044, 532] on span ""weatherCode"" at bounding box center [1045, 527] width 57 height 8
click at [1078, 532] on span "4201" at bounding box center [1087, 527] width 18 height 8
type textarea "4201"
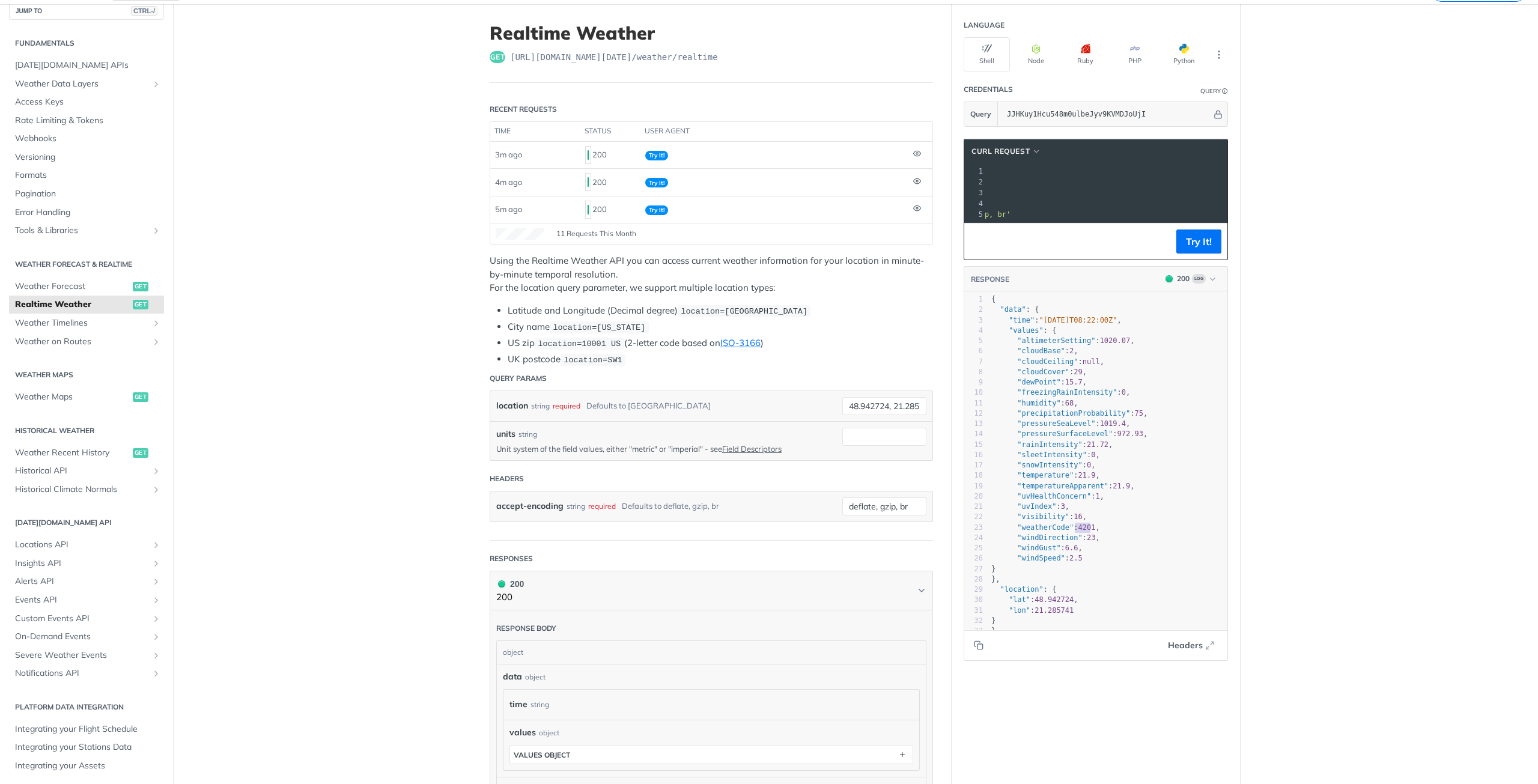
click at [1078, 532] on span "4201" at bounding box center [1087, 527] width 18 height 8
click at [1055, 532] on span ""weatherCode"" at bounding box center [1045, 527] width 57 height 8
type textarea "weatherCode"
click at [1054, 532] on span ""weatherCode"" at bounding box center [1045, 527] width 57 height 8
click at [1034, 533] on pre ""weatherCode" : 4201 ," at bounding box center [1112, 528] width 247 height 10
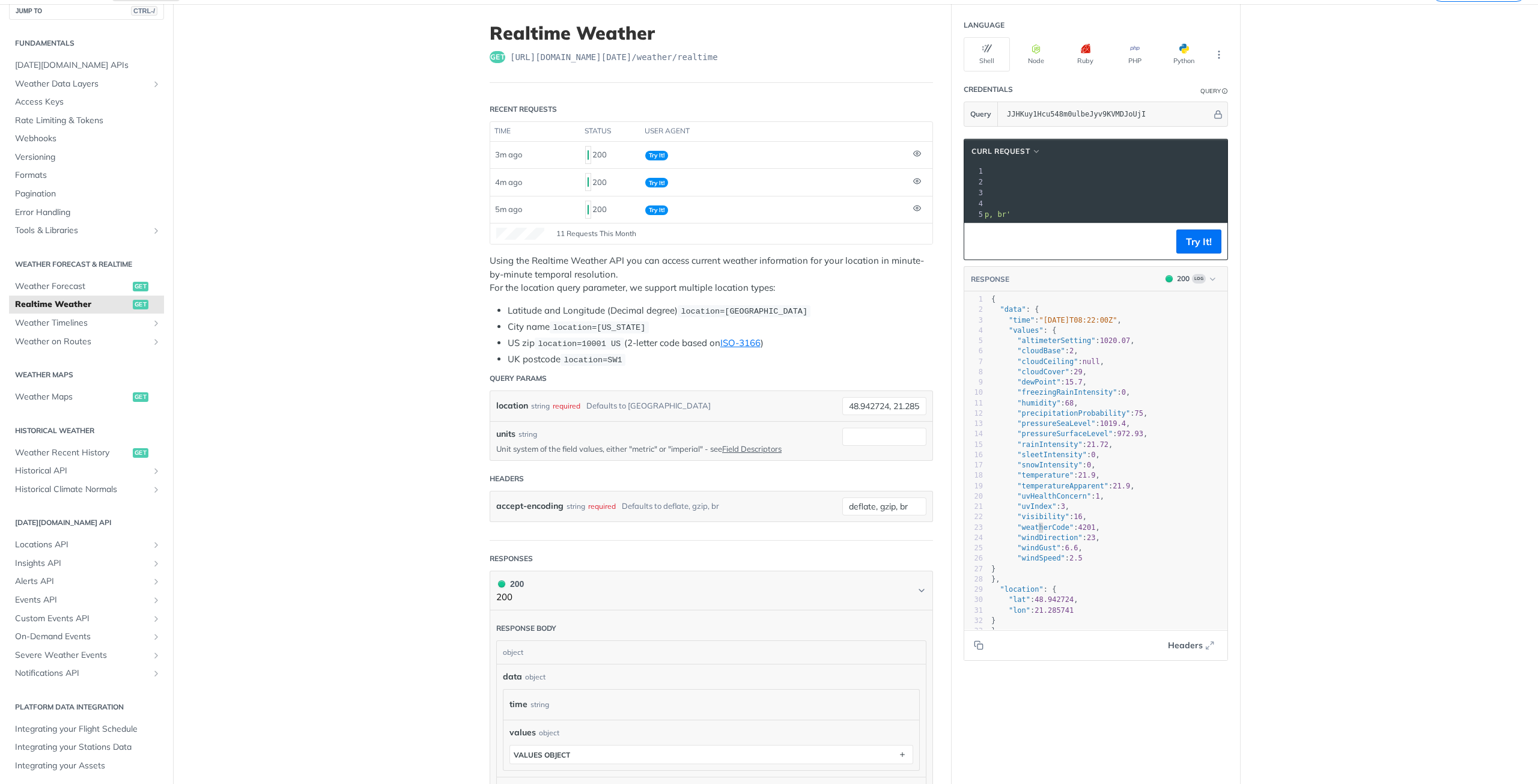
type textarea "weatherCode"
click at [1034, 533] on pre ""weatherCode" : 4201 ," at bounding box center [1112, 528] width 247 height 10
click at [70, 288] on span "Weather Forecast" at bounding box center [72, 286] width 115 height 12
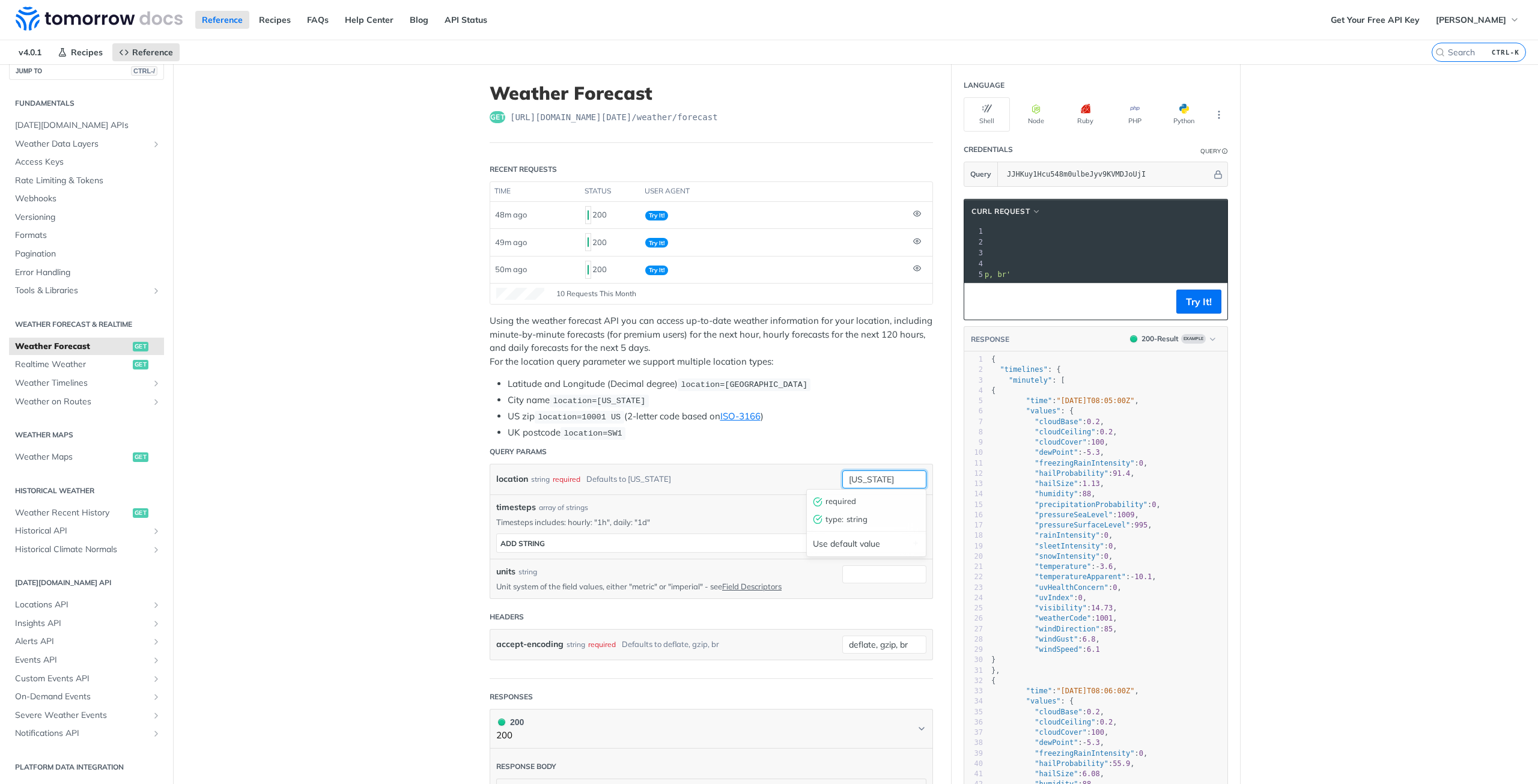
drag, startPoint x: 907, startPoint y: 480, endPoint x: 813, endPoint y: 483, distance: 94.0
click at [813, 483] on div "location string required Defaults to [US_STATE] [US_STATE] required type : stri…" at bounding box center [711, 479] width 430 height 18
type input "zaborske"
click at [1184, 314] on button "Try It!" at bounding box center [1198, 301] width 45 height 24
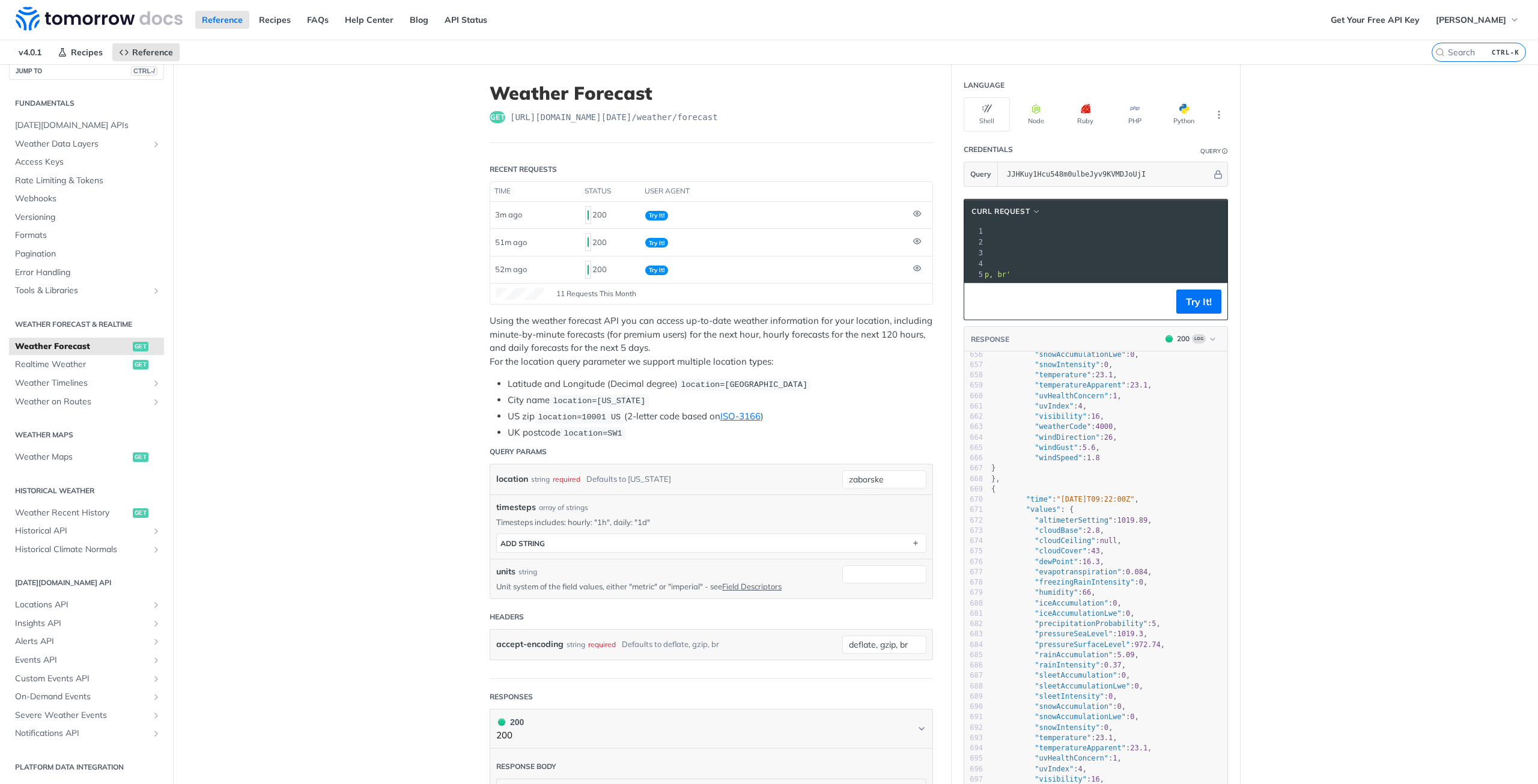
scroll to position [6749, 0]
